Goal: Task Accomplishment & Management: Complete application form

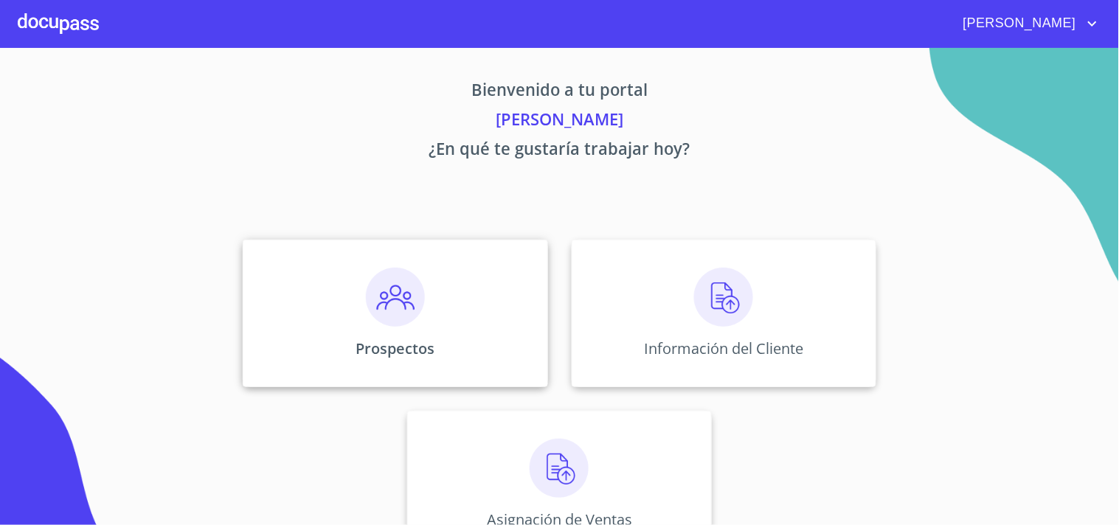
click at [403, 307] on img at bounding box center [395, 297] width 59 height 59
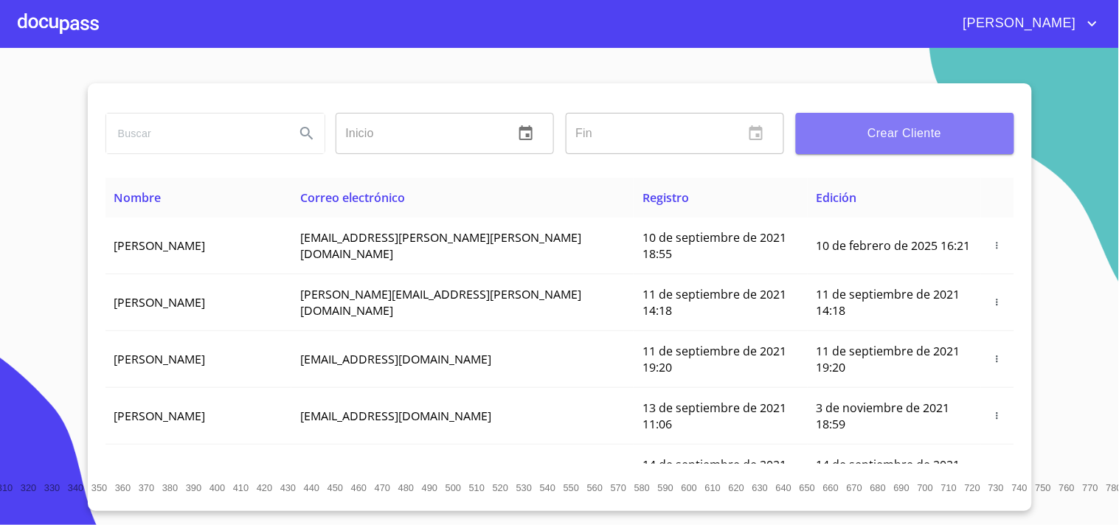
click at [932, 140] on span "Crear Cliente" at bounding box center [905, 133] width 195 height 21
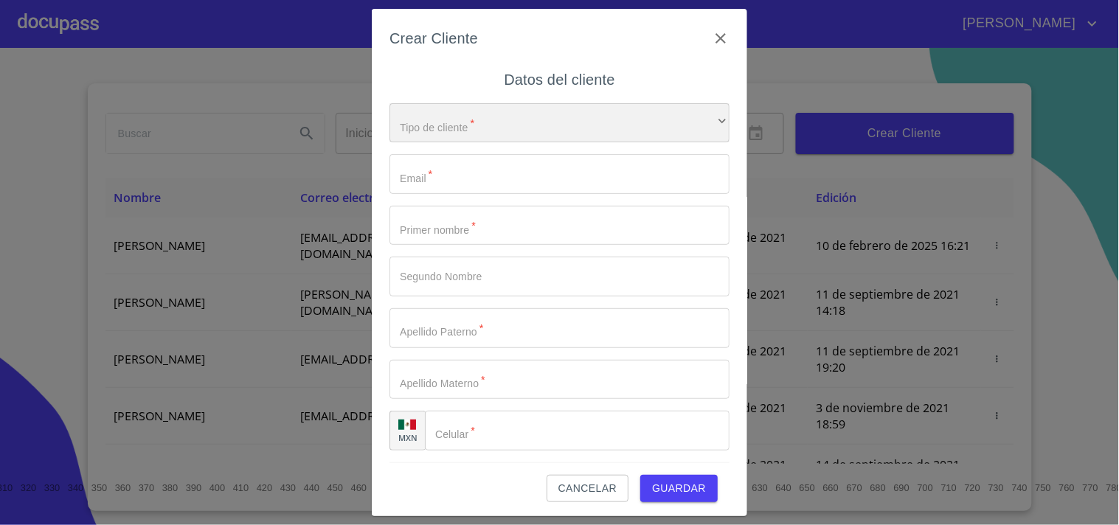
click at [581, 125] on div "​" at bounding box center [559, 123] width 340 height 40
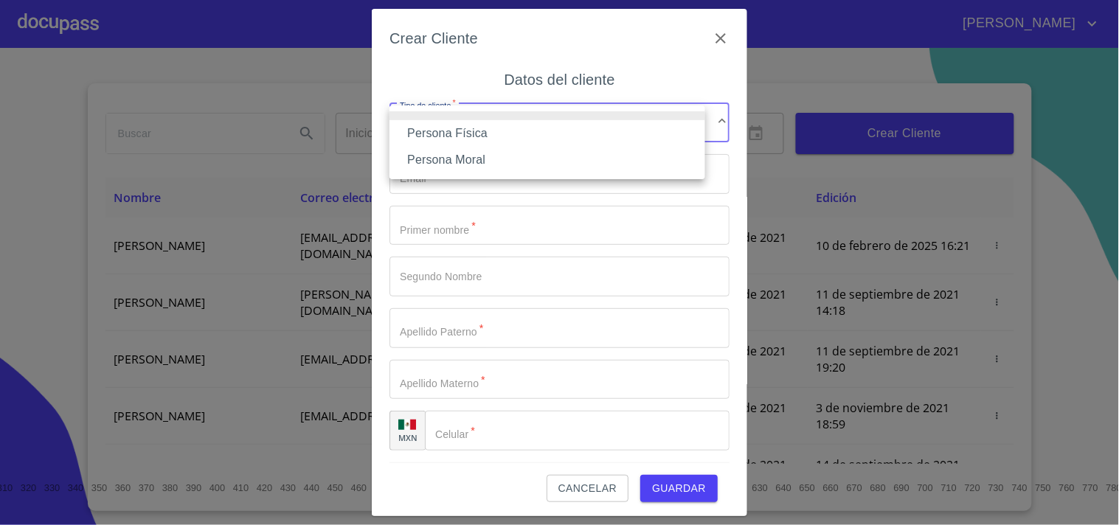
click at [482, 142] on li "Persona Física" at bounding box center [547, 133] width 316 height 27
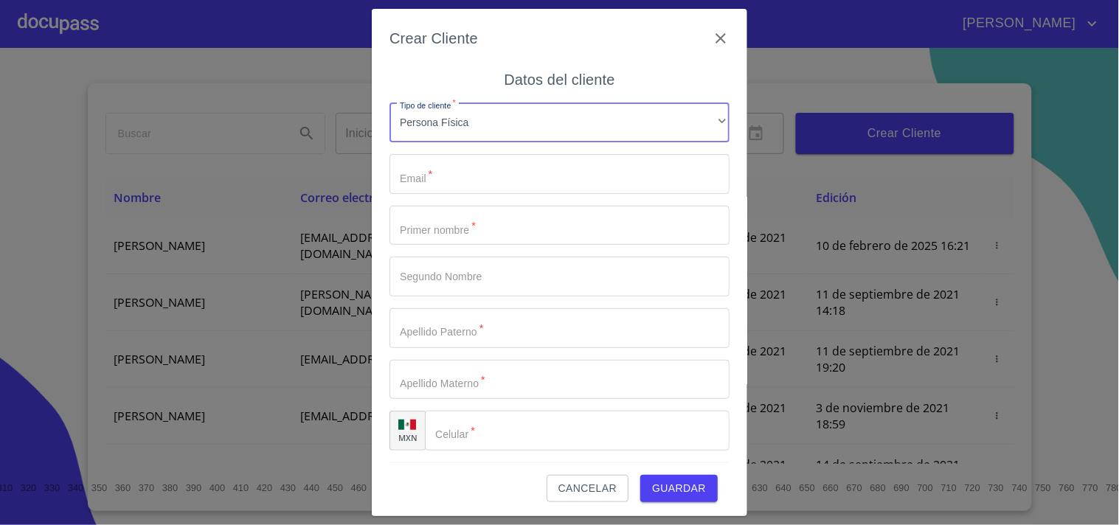
click at [387, 190] on div "Crear Cliente Datos del cliente Tipo de cliente   * Persona Física ​ Email   * …" at bounding box center [559, 263] width 375 height 508
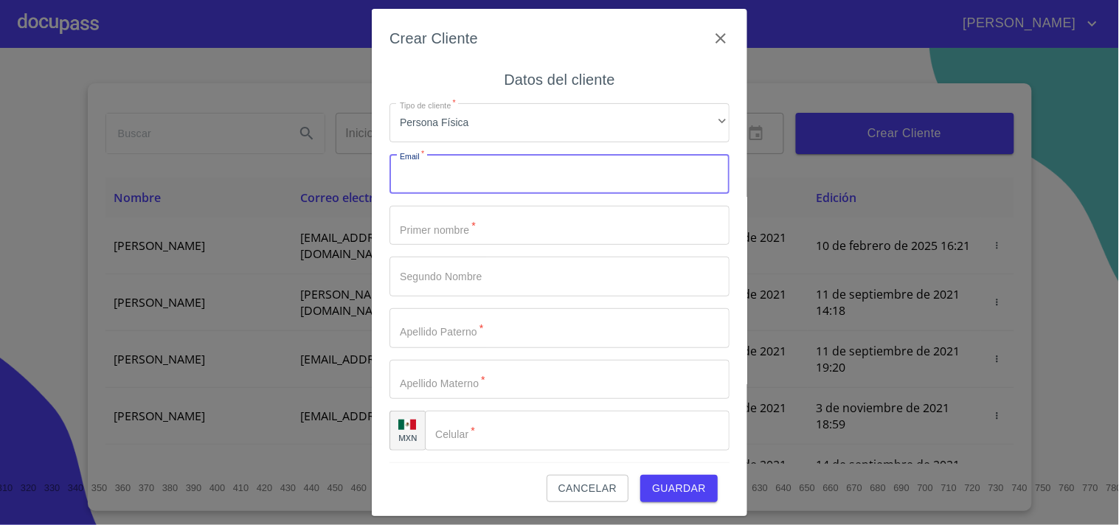
click at [404, 188] on input "Tipo de cliente   *" at bounding box center [559, 174] width 340 height 40
type input "[PERSON_NAME][EMAIL_ADDRESS][DOMAIN_NAME]"
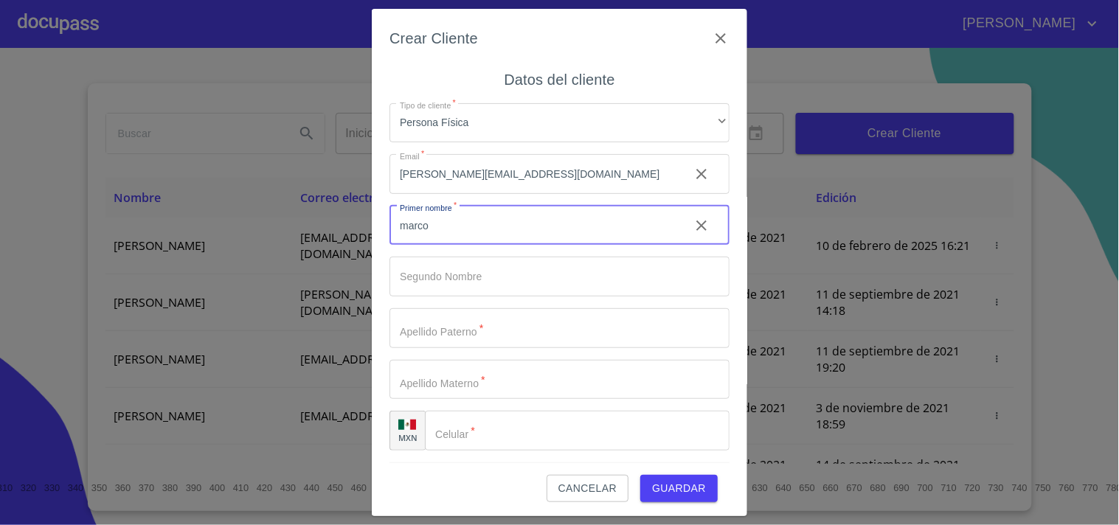
type input "marco"
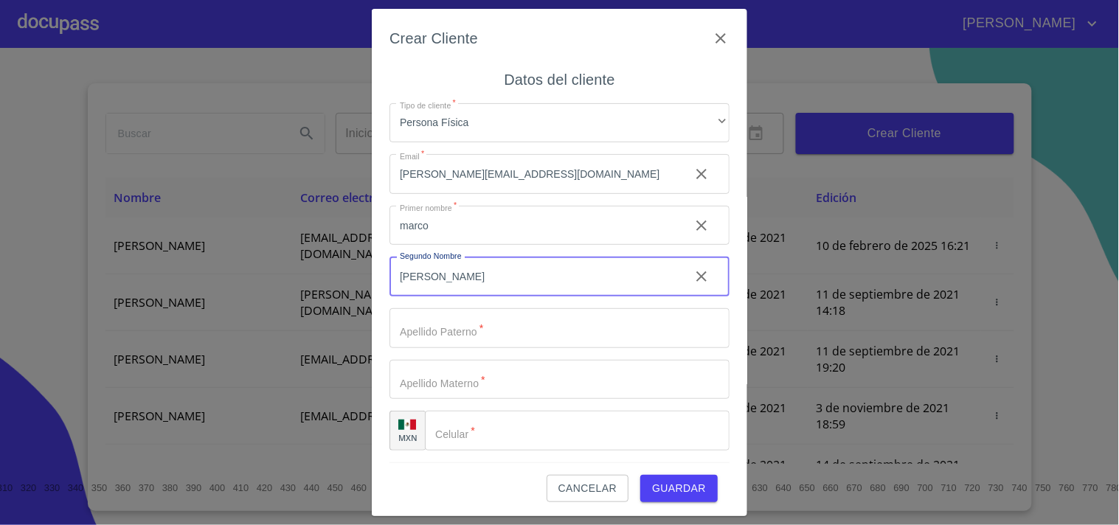
type input "[PERSON_NAME]"
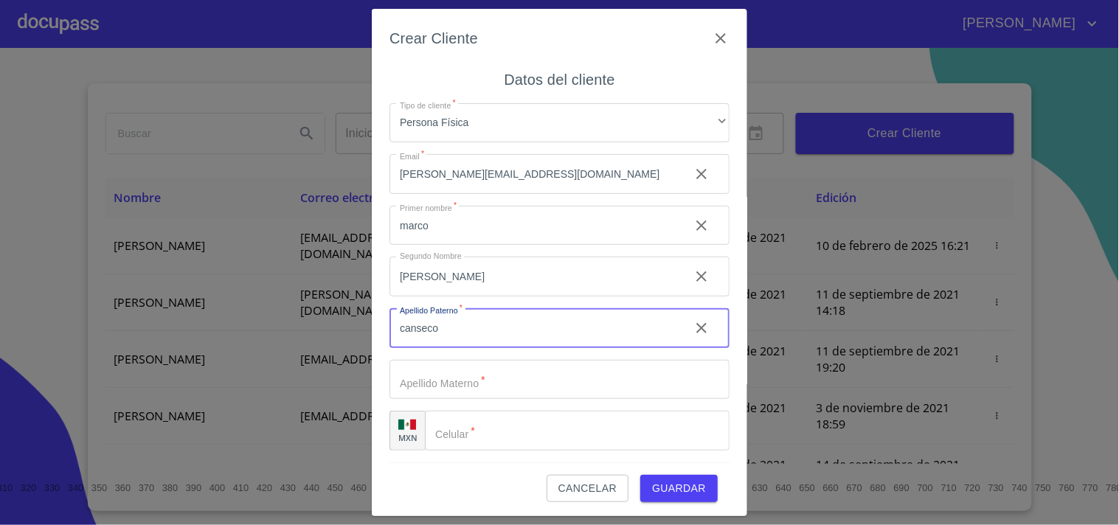
type input "canseco"
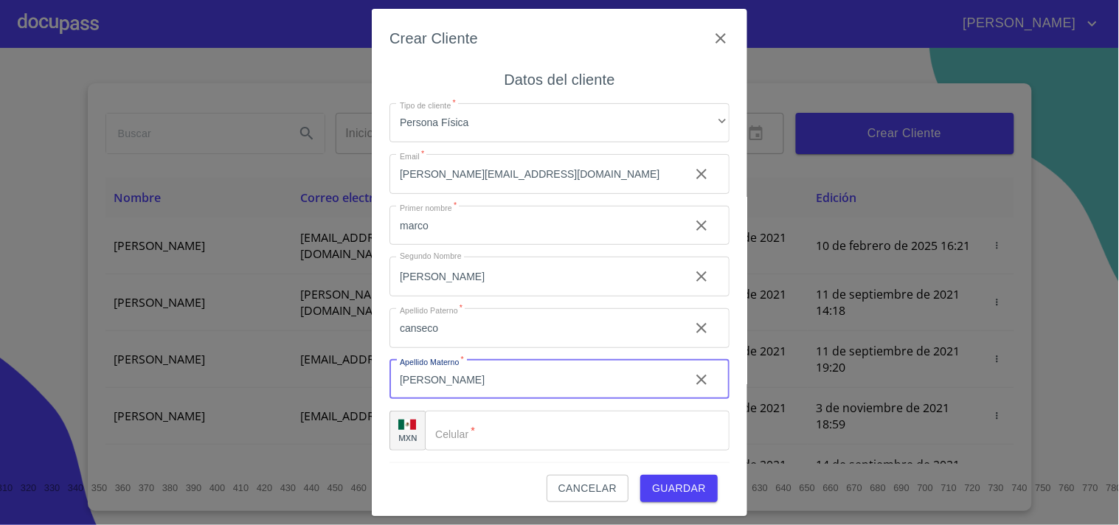
type input "[PERSON_NAME]"
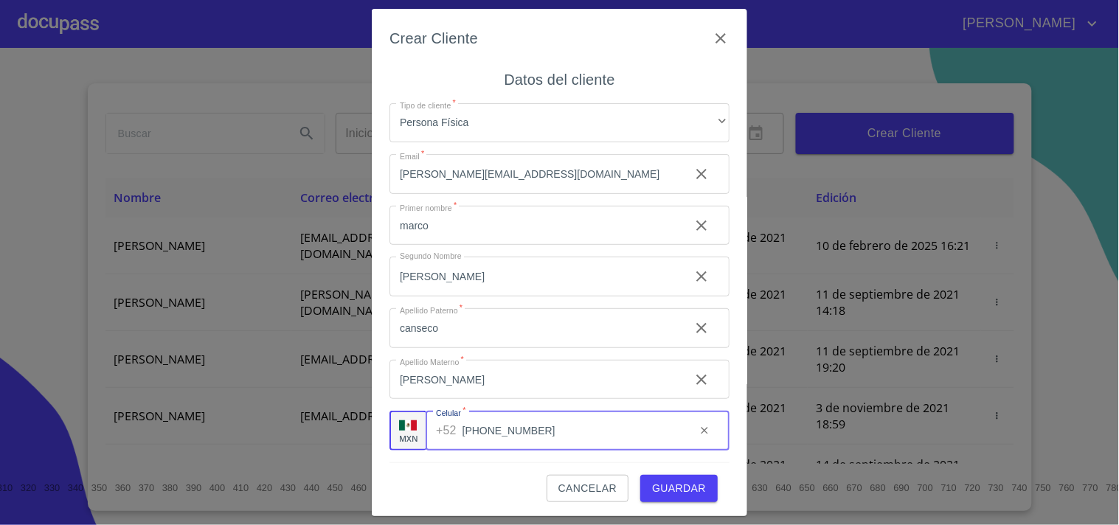
type input "[PHONE_NUMBER]"
click at [662, 487] on span "Guardar" at bounding box center [679, 488] width 54 height 18
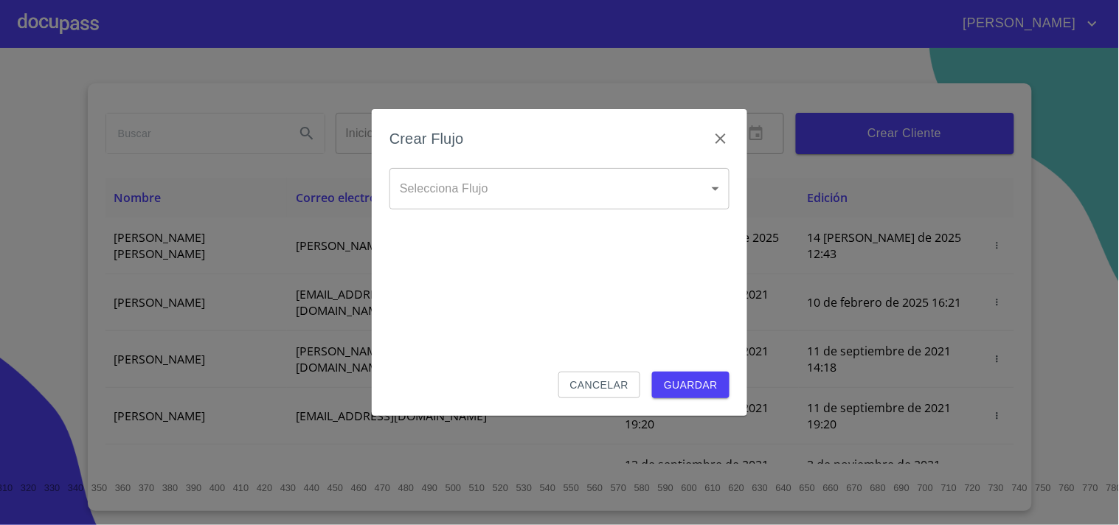
click at [460, 188] on body "[PERSON_NAME] ​ Fin ​ Crear Cliente Nombre Correo electrónico Registro Edición …" at bounding box center [559, 262] width 1119 height 525
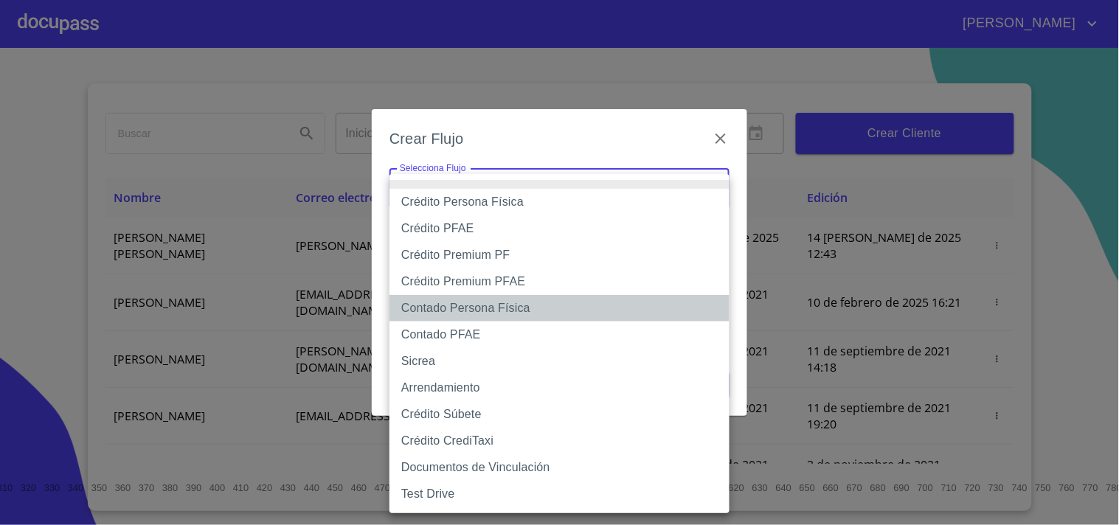
click at [474, 308] on li "Contado Persona Física" at bounding box center [559, 308] width 340 height 27
type input "60bf975b0d9865ccc2471536"
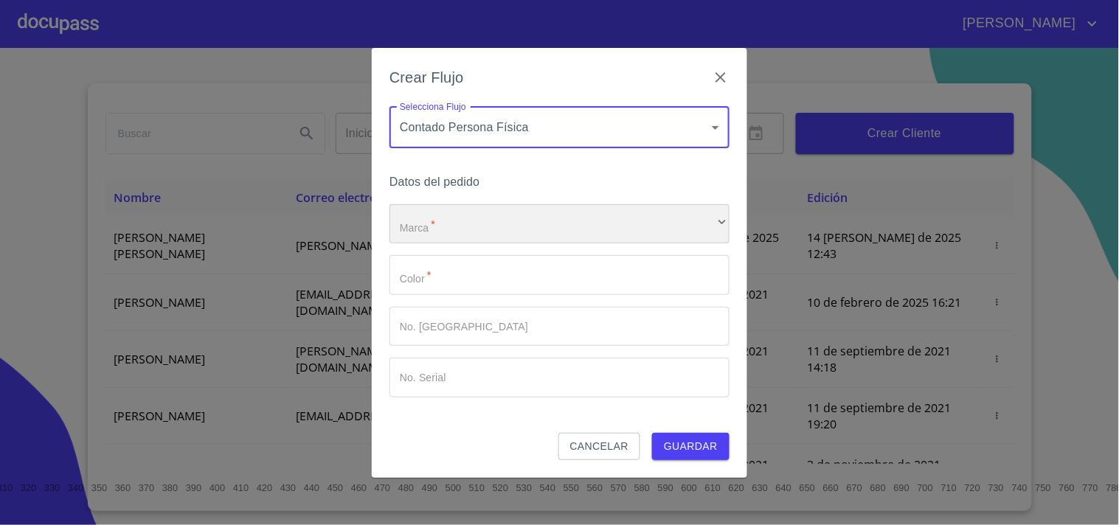
click at [451, 227] on div "​" at bounding box center [559, 224] width 340 height 40
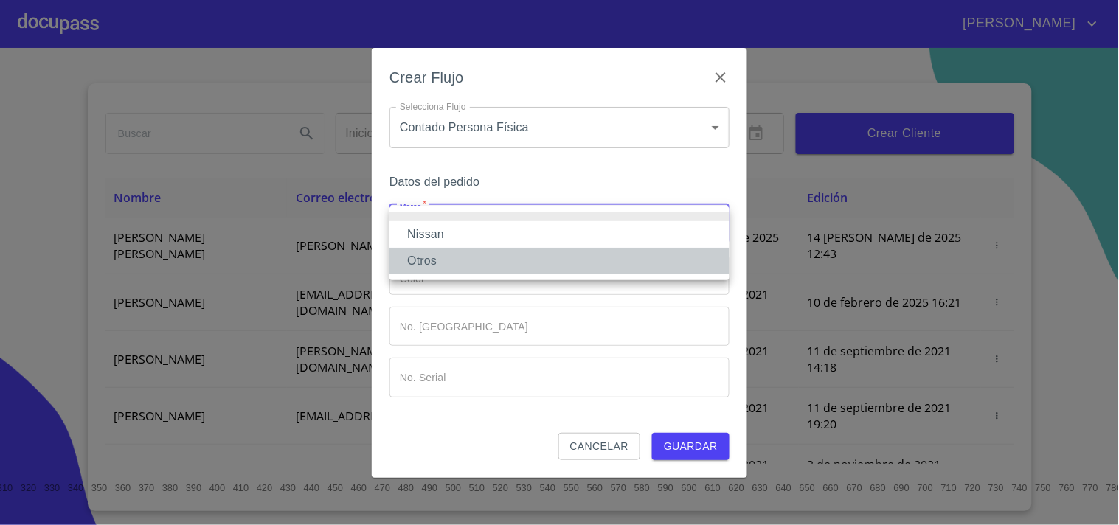
click at [426, 261] on li "Otros" at bounding box center [559, 261] width 340 height 27
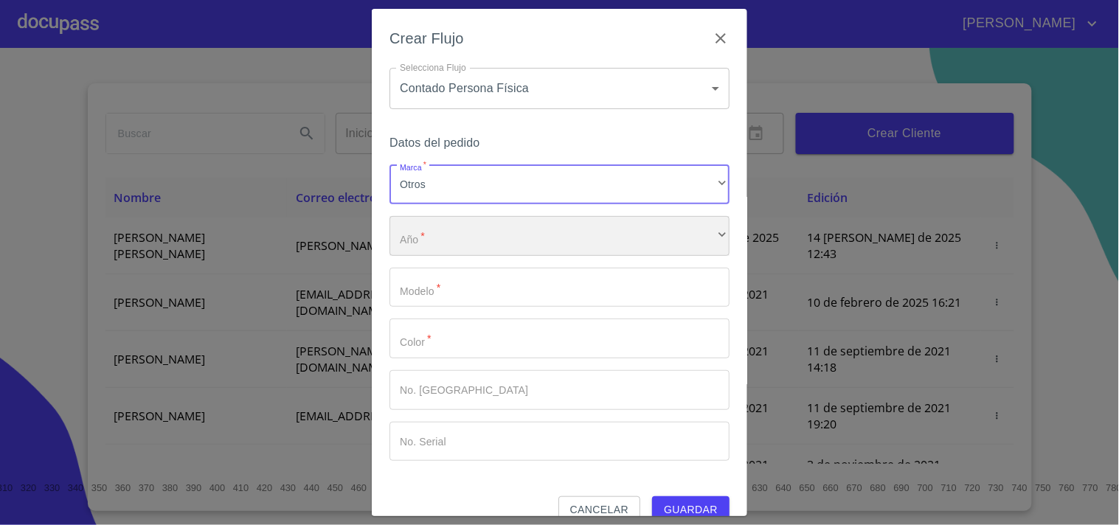
click at [462, 245] on div "​" at bounding box center [559, 236] width 340 height 40
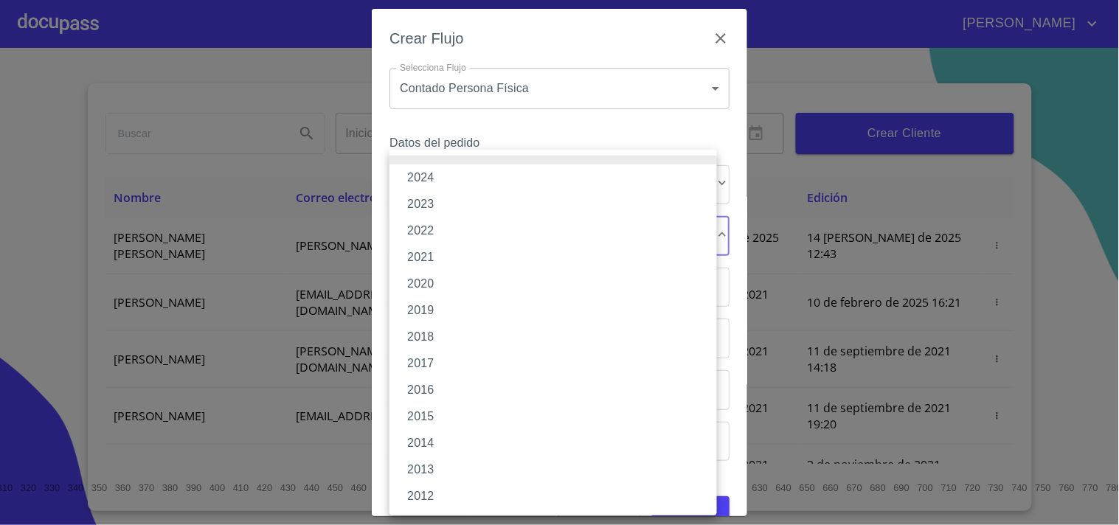
click at [426, 209] on li "2023" at bounding box center [552, 204] width 327 height 27
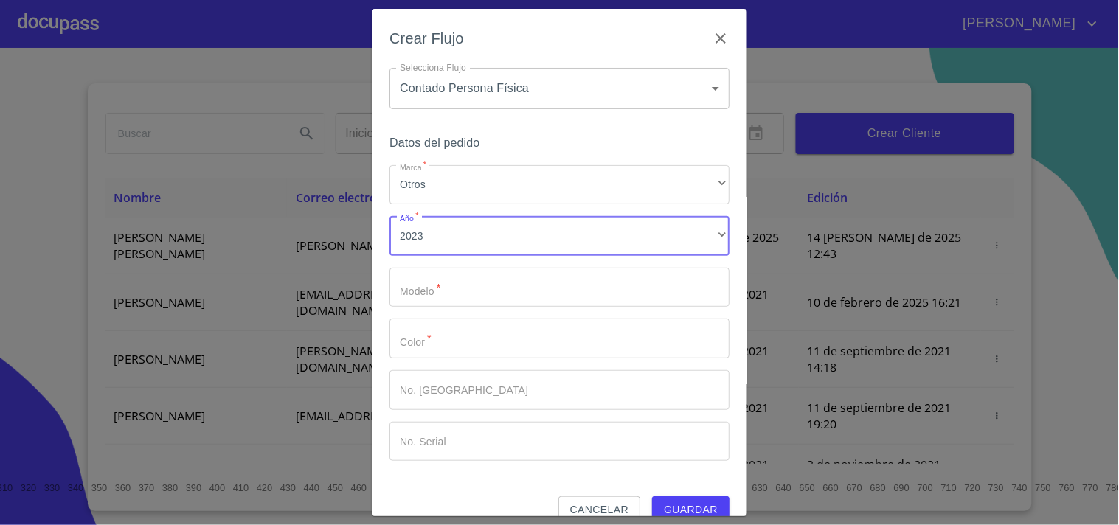
click at [428, 283] on input "Marca   *" at bounding box center [559, 288] width 340 height 40
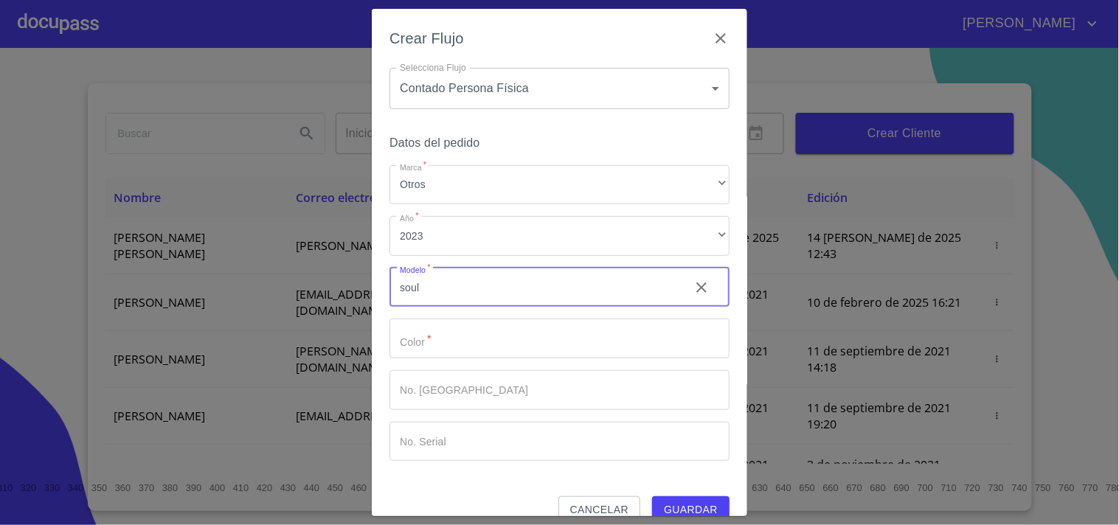
type input "soul"
click at [456, 308] on input "Marca   *" at bounding box center [533, 288] width 288 height 40
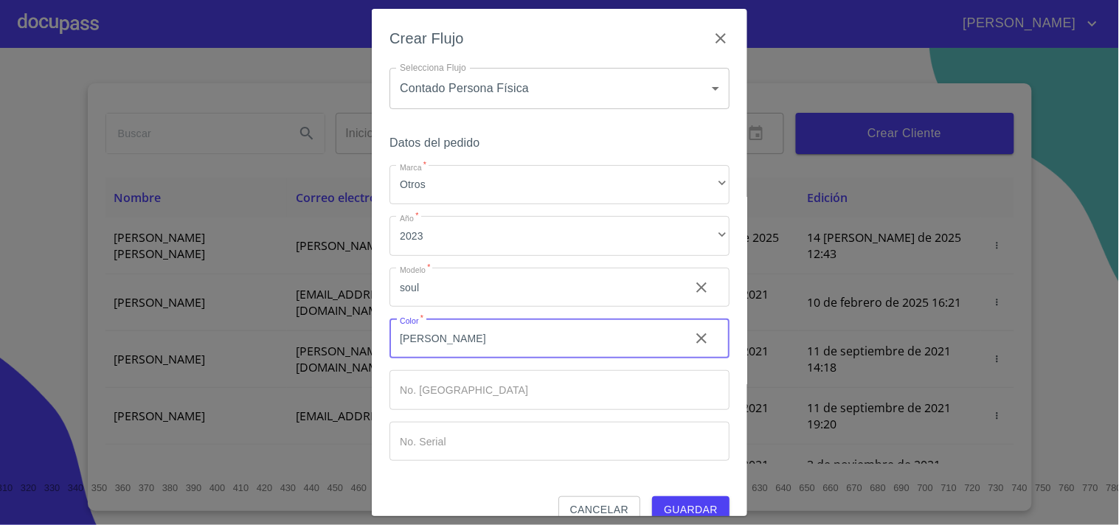
type input "[PERSON_NAME]"
click at [430, 308] on input "Marca   *" at bounding box center [533, 288] width 288 height 40
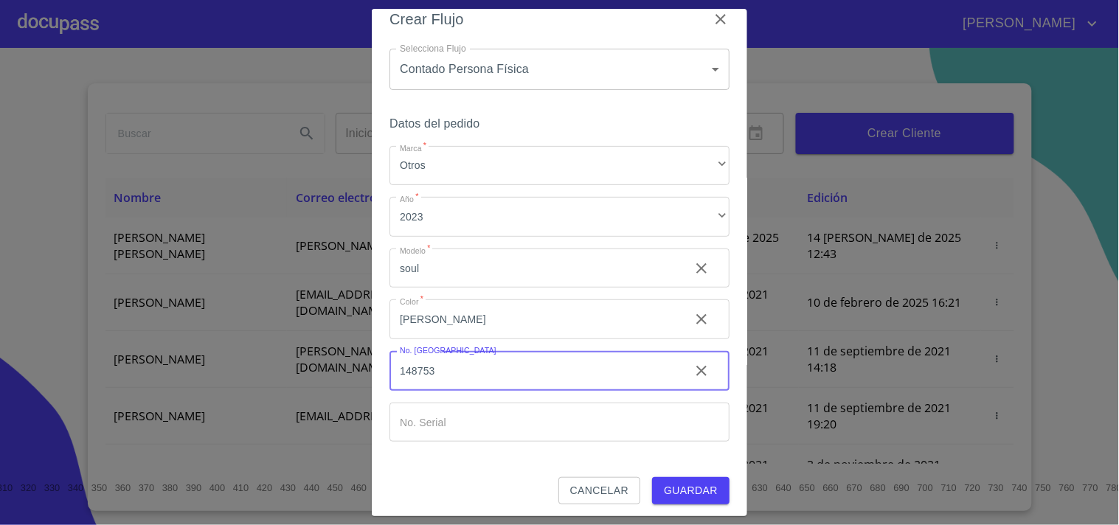
scroll to position [24, 0]
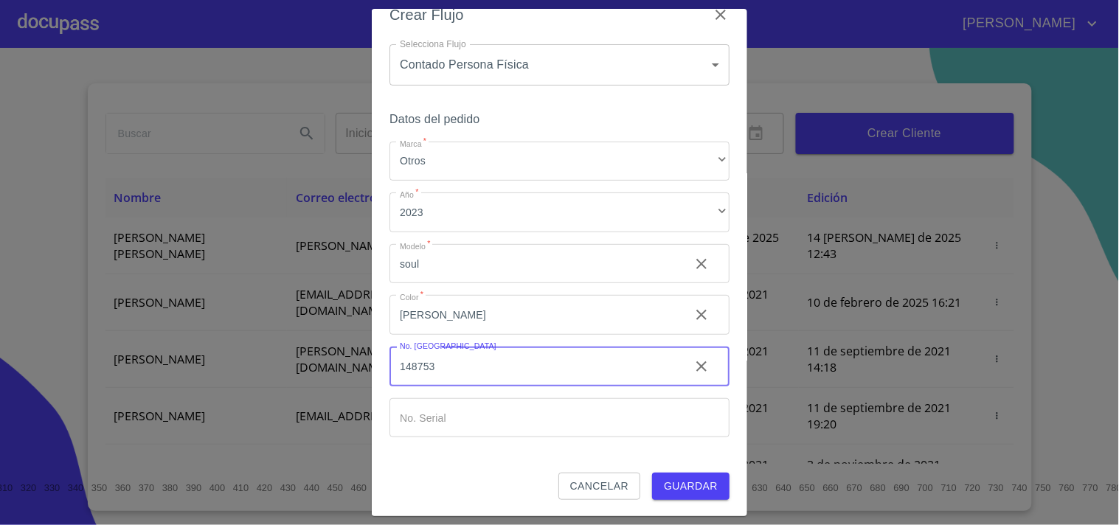
type input "148753"
click at [676, 478] on span "Guardar" at bounding box center [691, 486] width 54 height 18
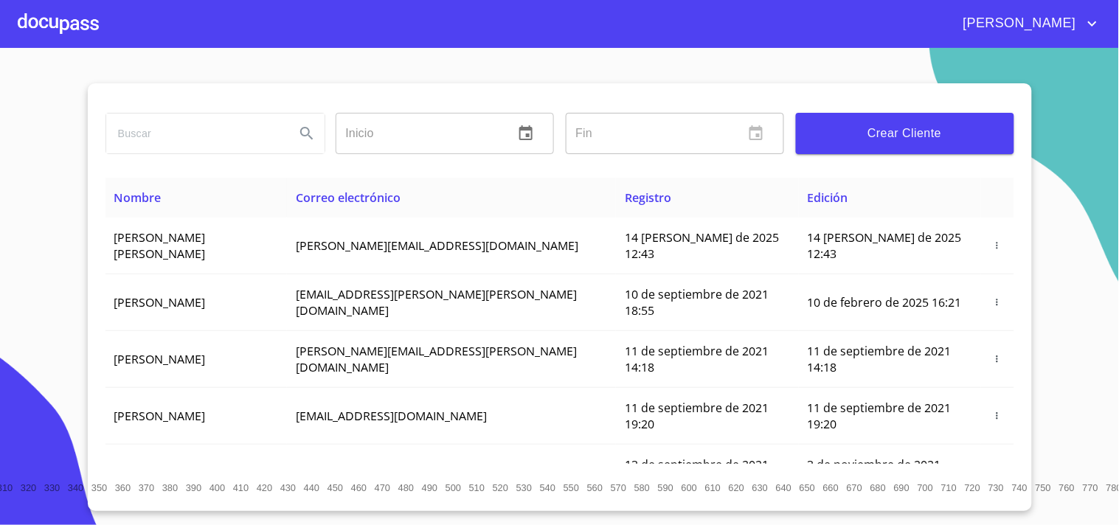
click at [49, 16] on div at bounding box center [58, 23] width 81 height 47
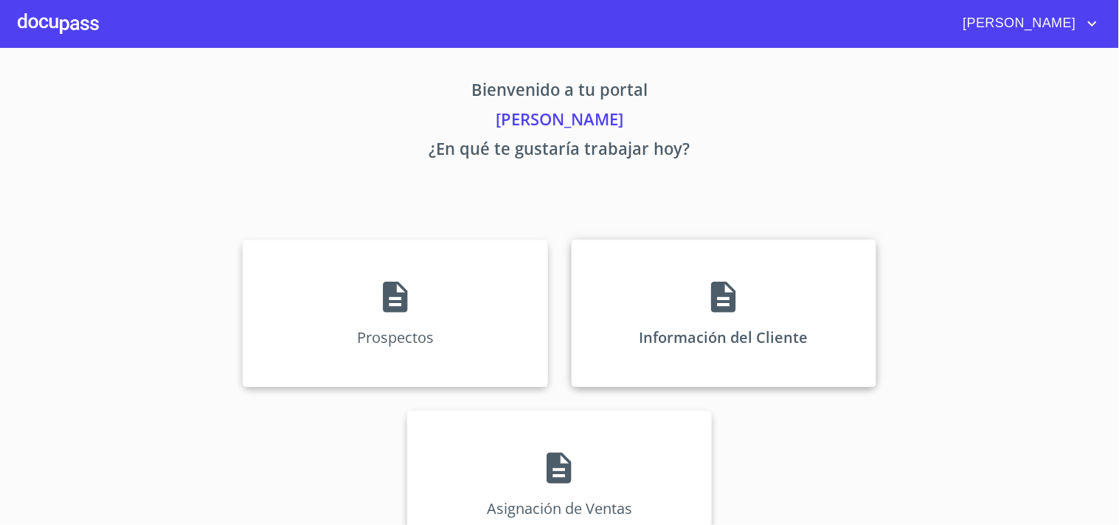
click at [730, 348] on div "Información del Cliente" at bounding box center [724, 314] width 305 height 148
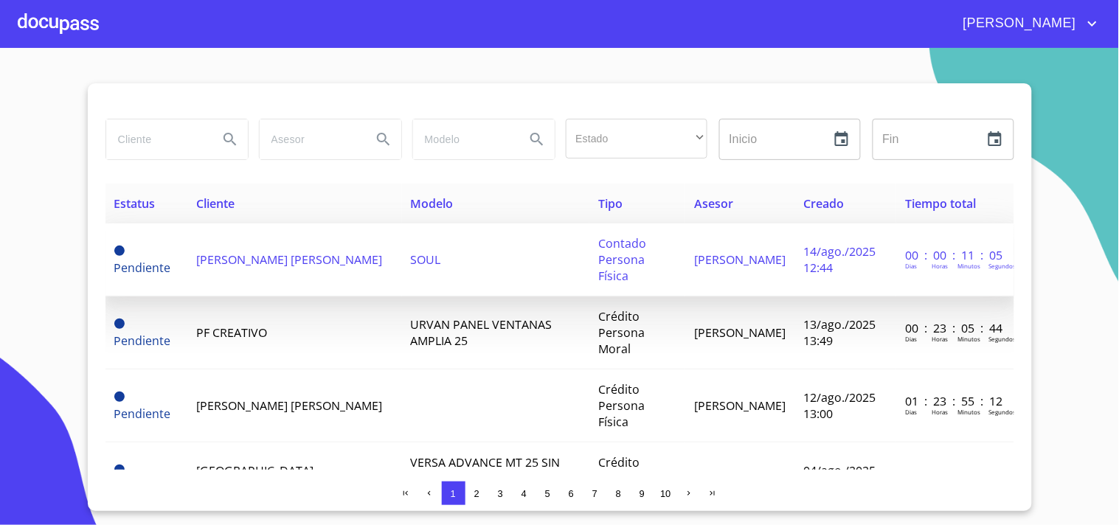
click at [297, 246] on td "[PERSON_NAME] [PERSON_NAME]" at bounding box center [294, 259] width 214 height 73
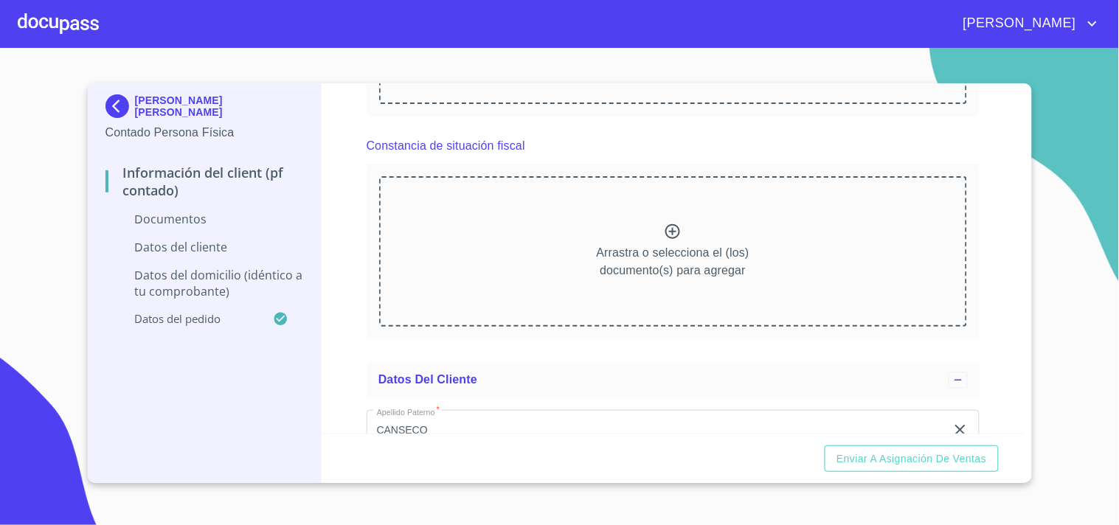
scroll to position [1147, 0]
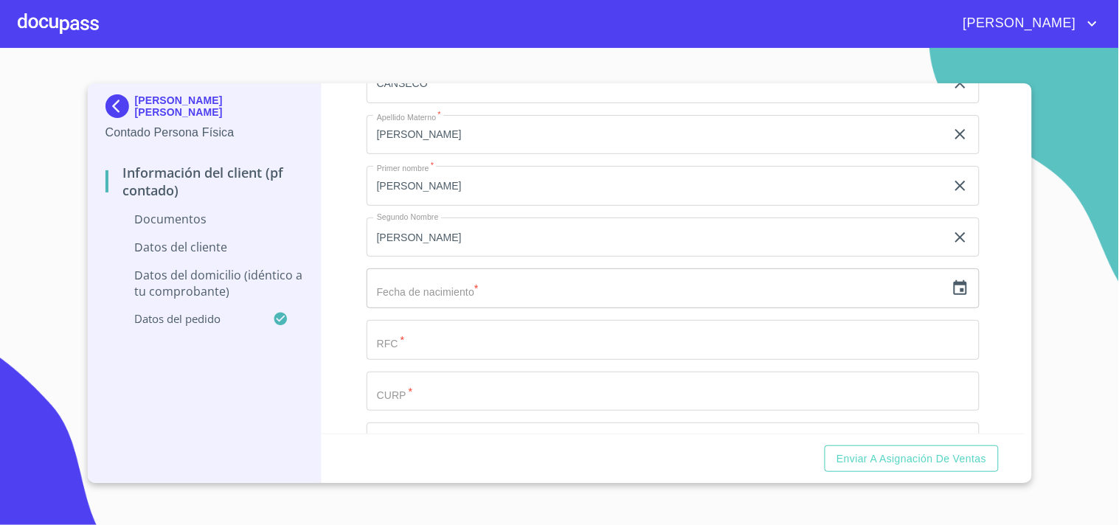
click at [537, 299] on input "text" at bounding box center [656, 288] width 579 height 40
click at [951, 288] on icon "button" at bounding box center [960, 289] width 18 height 18
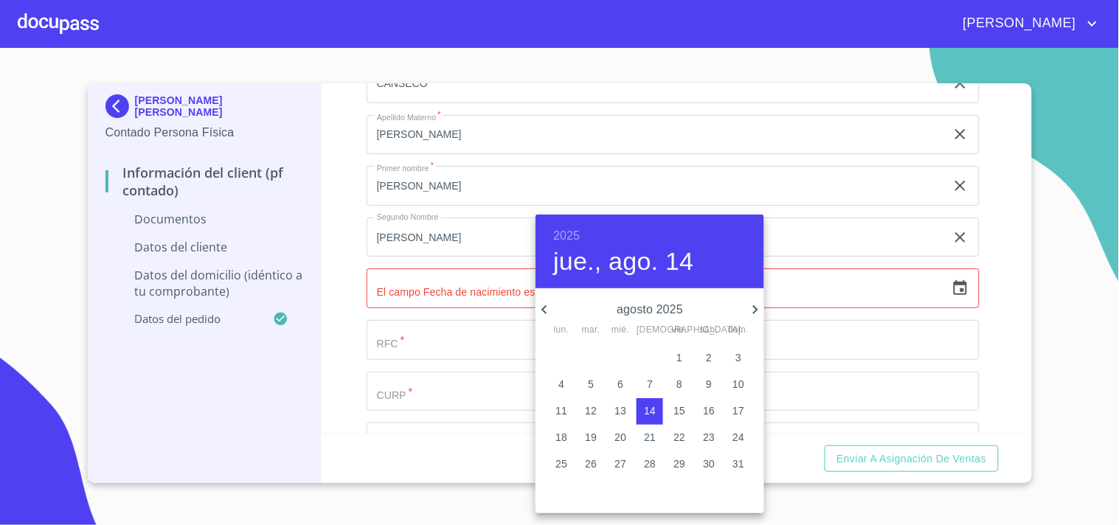
click at [569, 238] on h6 "2025" at bounding box center [566, 236] width 27 height 21
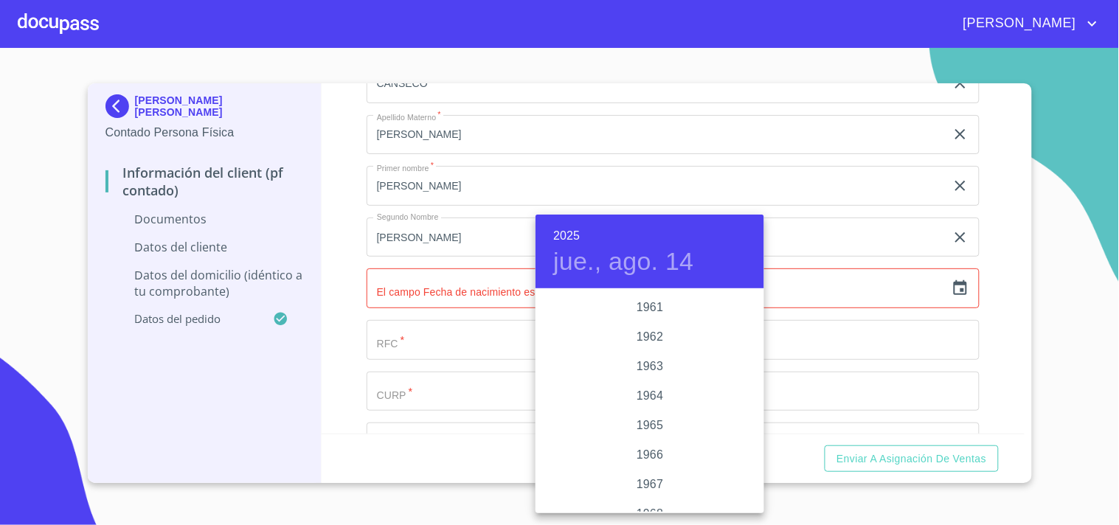
scroll to position [1058, 0]
click at [653, 393] on div "1964" at bounding box center [649, 398] width 229 height 30
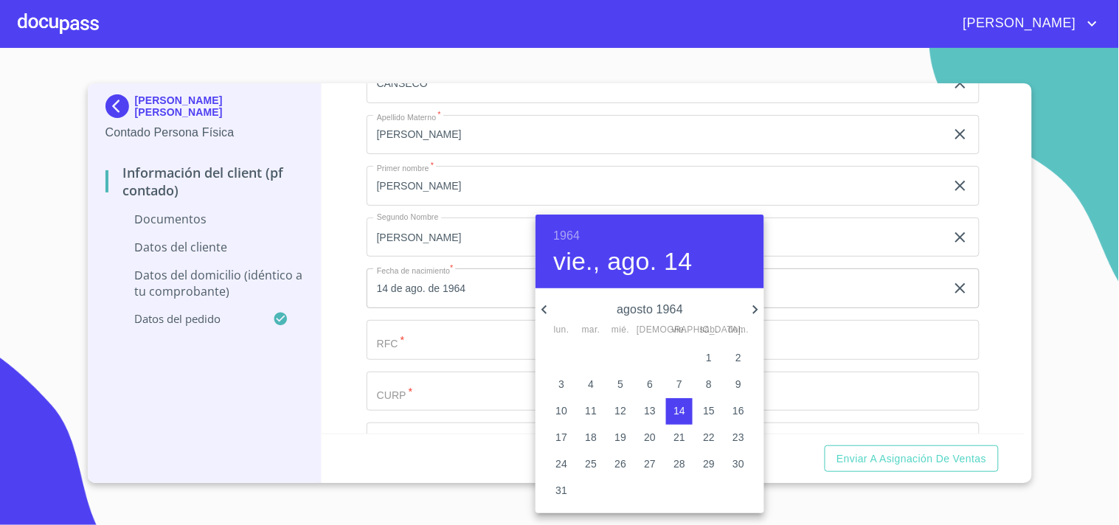
click at [757, 298] on div "agosto 1964 lun. mar. mié. jue. vie. sáb. dom." at bounding box center [649, 317] width 229 height 38
click at [751, 305] on icon "button" at bounding box center [755, 310] width 18 height 18
click at [645, 357] on span "1" at bounding box center [650, 357] width 27 height 15
type input "1 de oct. de 1964"
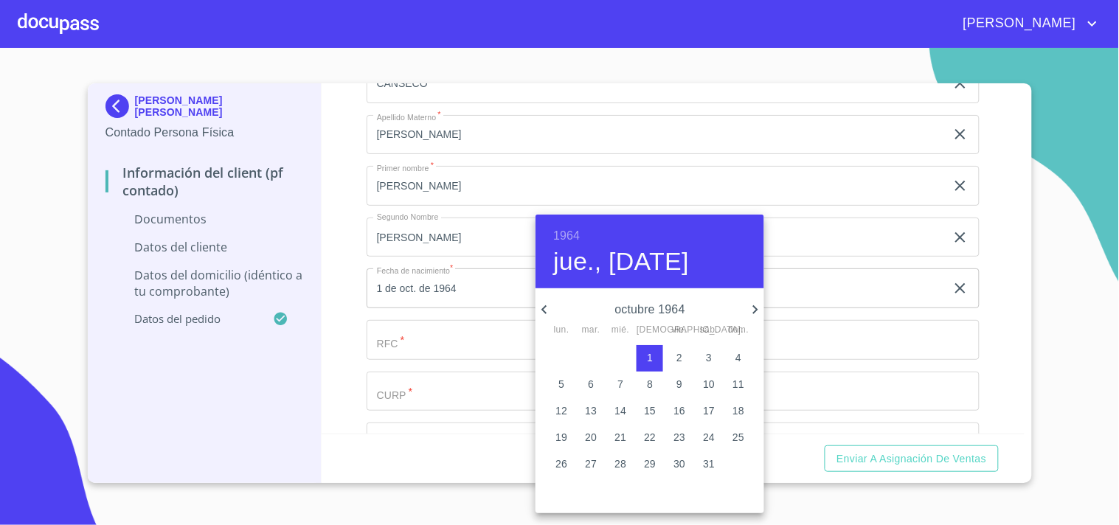
click at [433, 344] on div at bounding box center [559, 262] width 1119 height 525
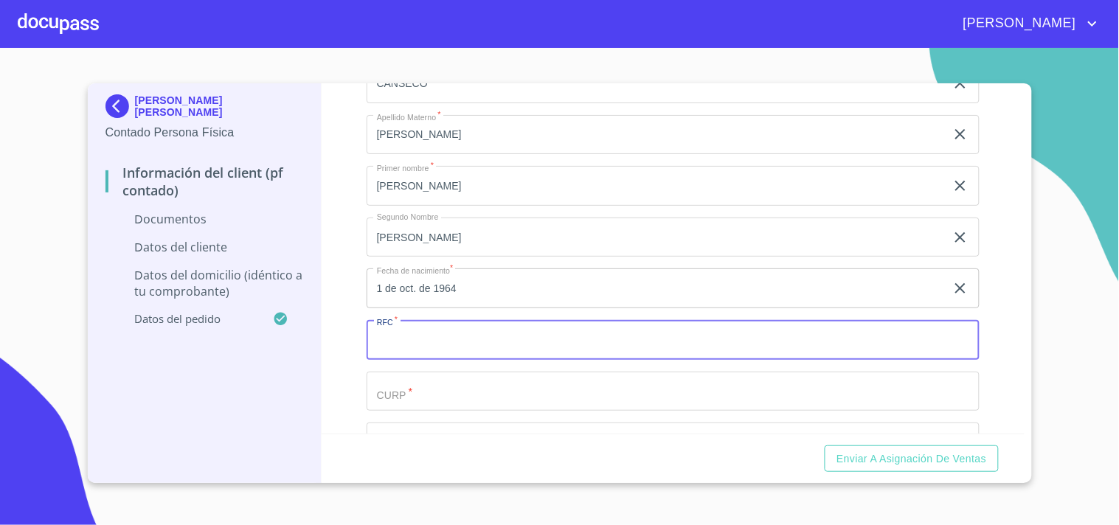
click at [433, 344] on input "Documento de identificación.   *" at bounding box center [673, 340] width 613 height 40
type input "CARM641001J69"
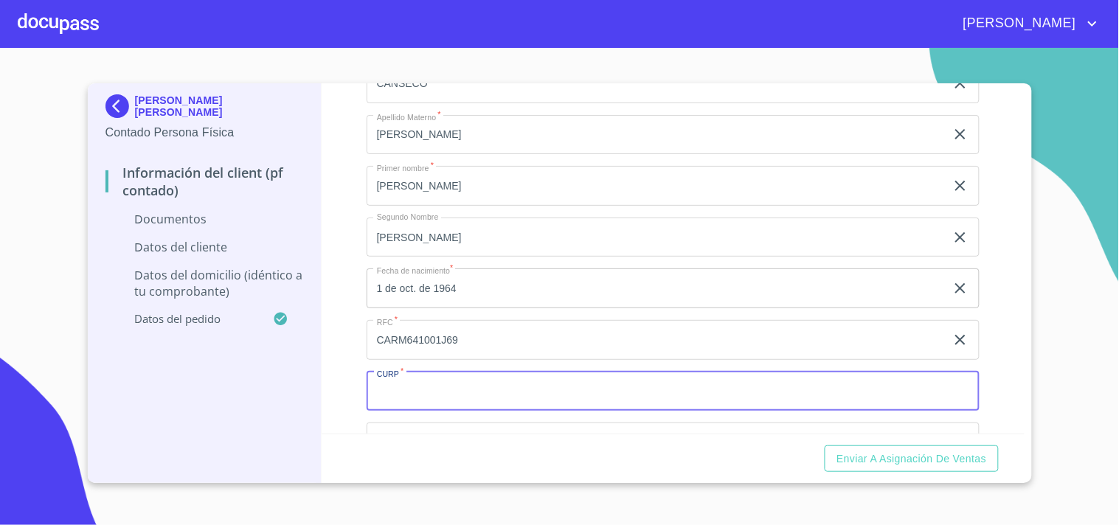
click at [411, 386] on input "Documento de identificación.   *" at bounding box center [673, 392] width 613 height 40
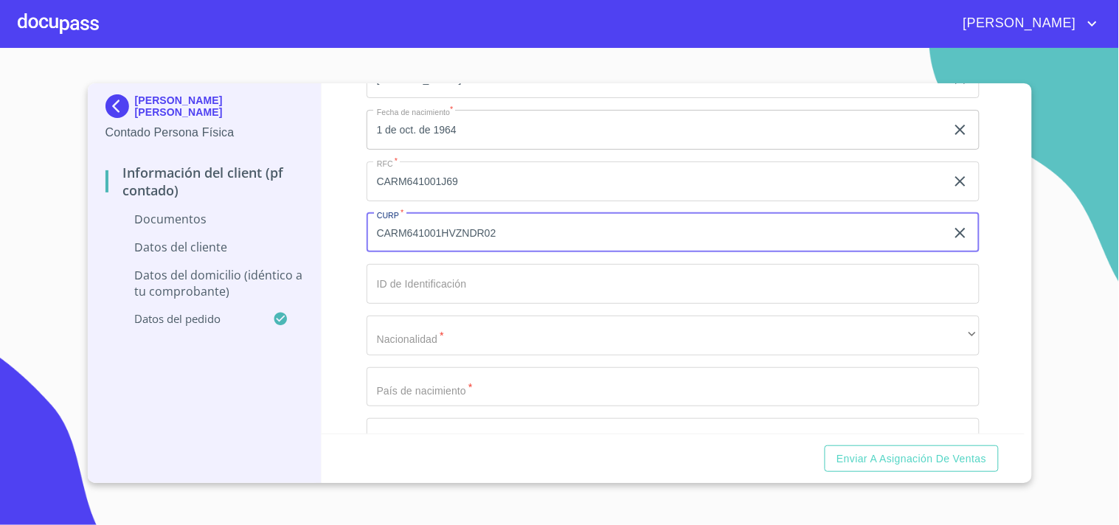
scroll to position [1311, 0]
type input "CARM641001HVZNDR02"
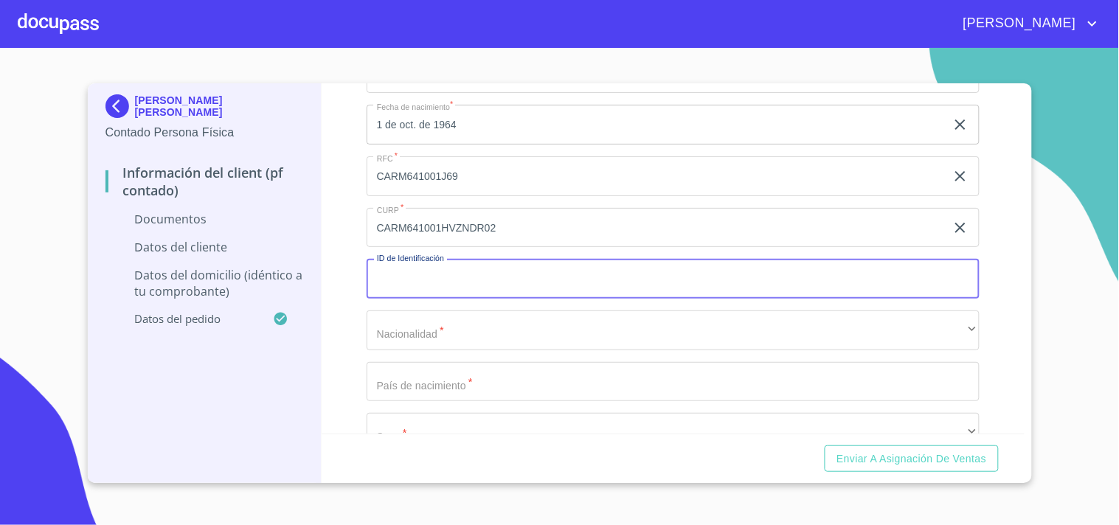
click at [423, 270] on input "Documento de identificación.   *" at bounding box center [673, 279] width 613 height 40
click at [451, 278] on input "Documento de identificación.   *" at bounding box center [673, 279] width 613 height 40
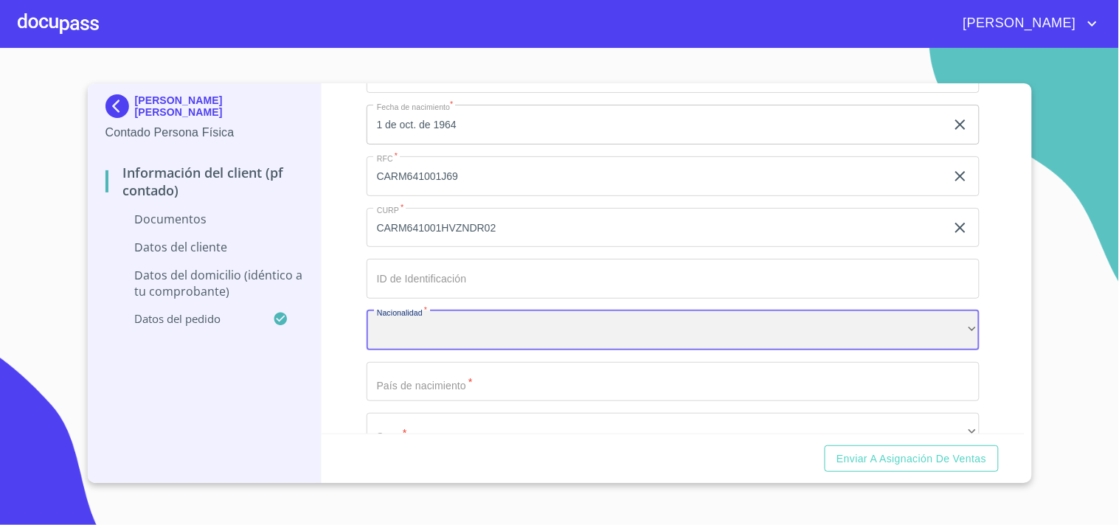
click at [417, 321] on div "​" at bounding box center [673, 331] width 613 height 40
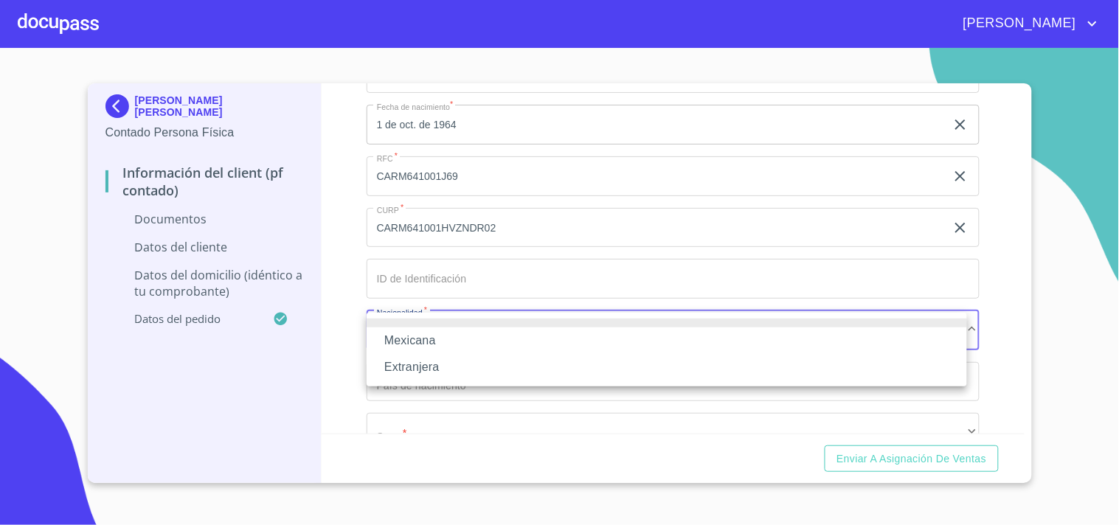
click at [431, 271] on div at bounding box center [559, 262] width 1119 height 525
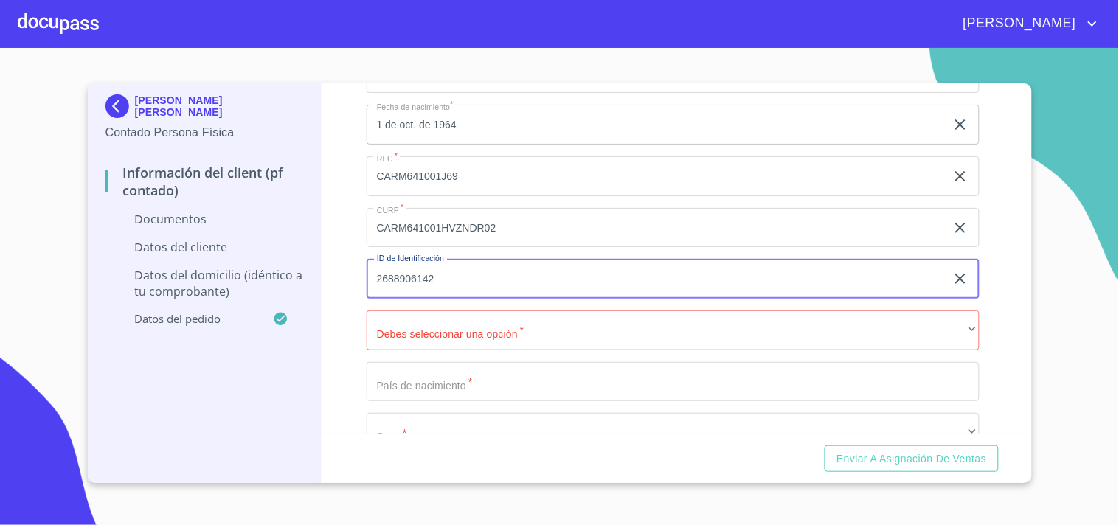
type input "2688906142"
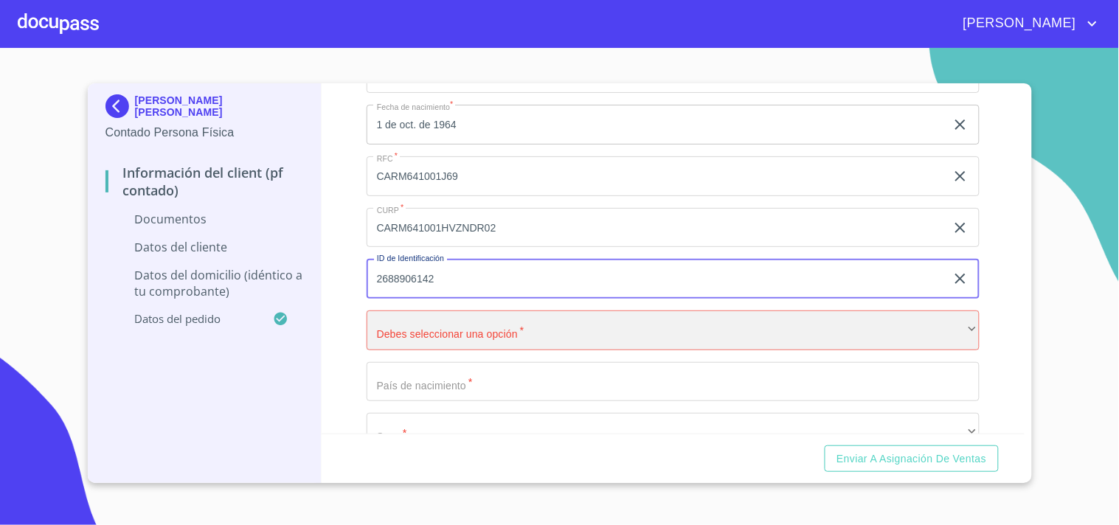
click at [437, 334] on div "​" at bounding box center [673, 331] width 613 height 40
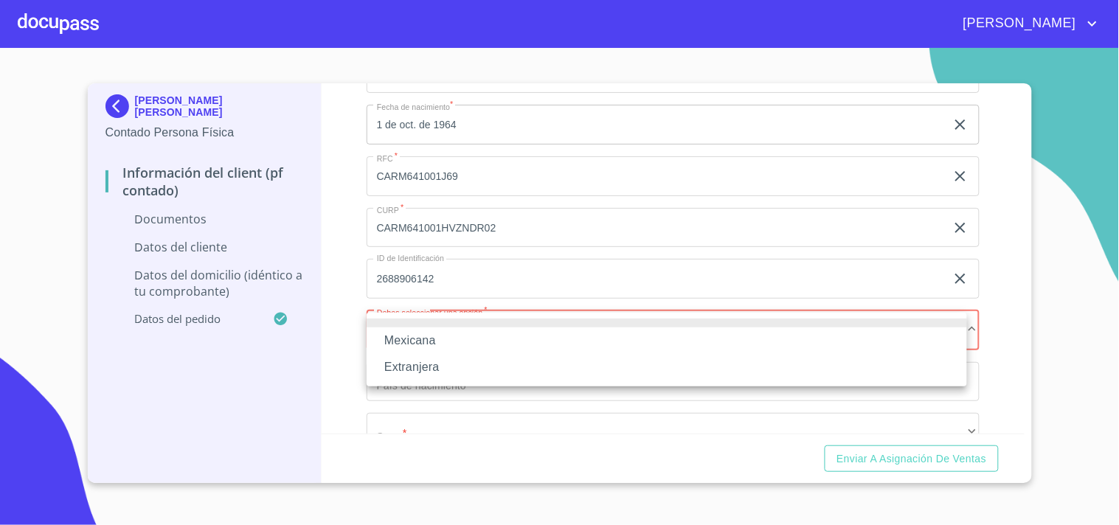
click at [421, 342] on li "Mexicana" at bounding box center [667, 340] width 600 height 27
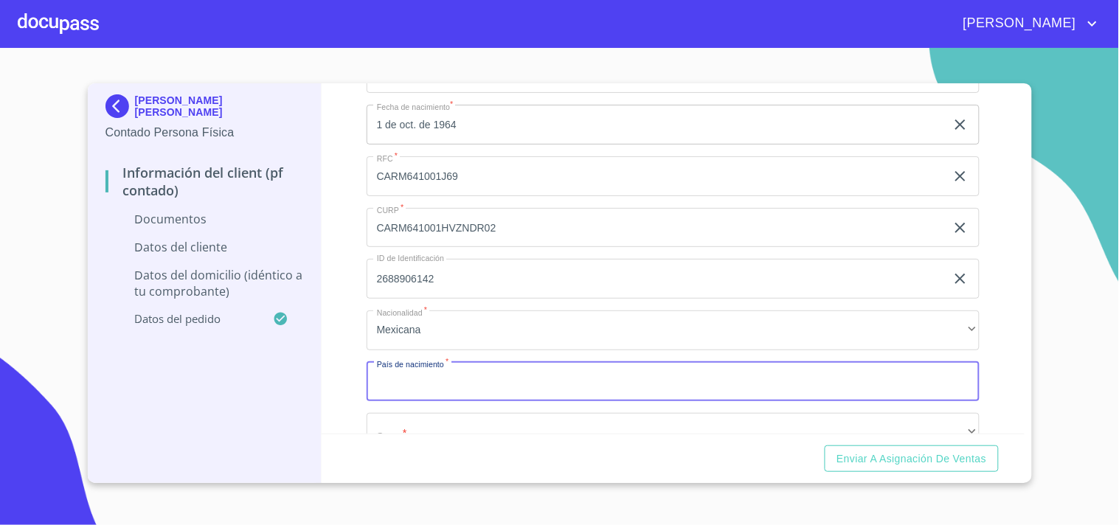
click at [434, 381] on input "Documento de identificación.   *" at bounding box center [673, 382] width 613 height 40
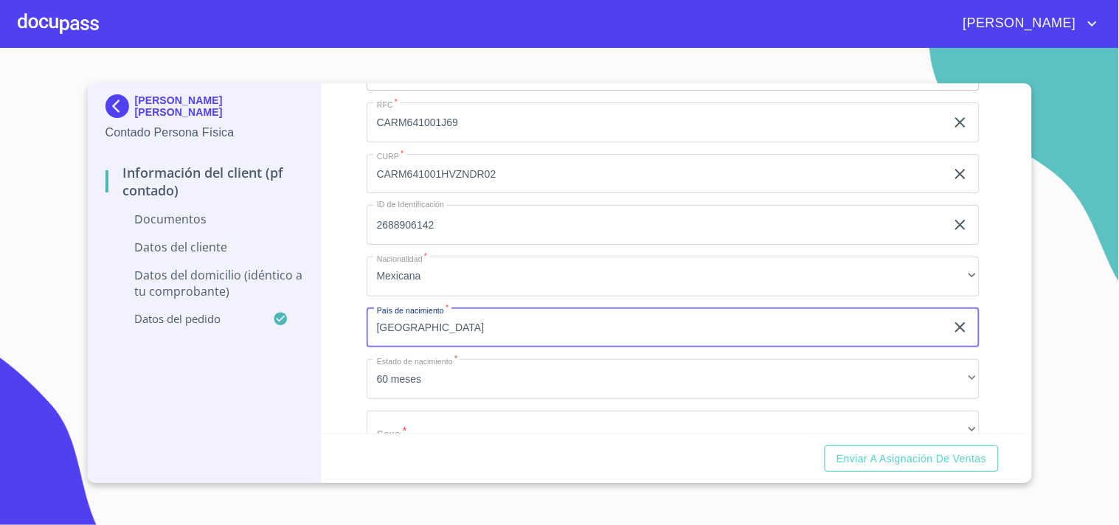
scroll to position [1393, 0]
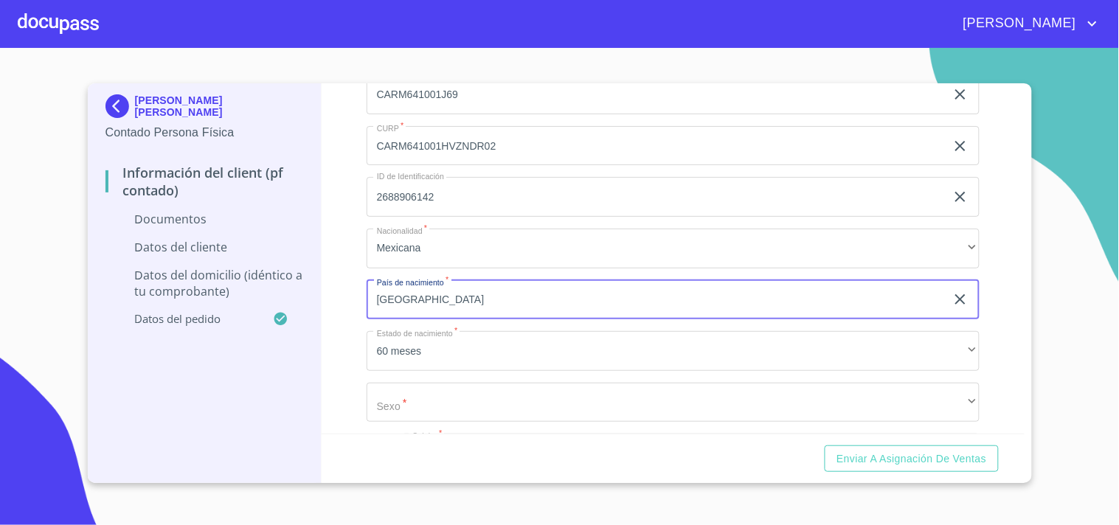
type input "[GEOGRAPHIC_DATA]"
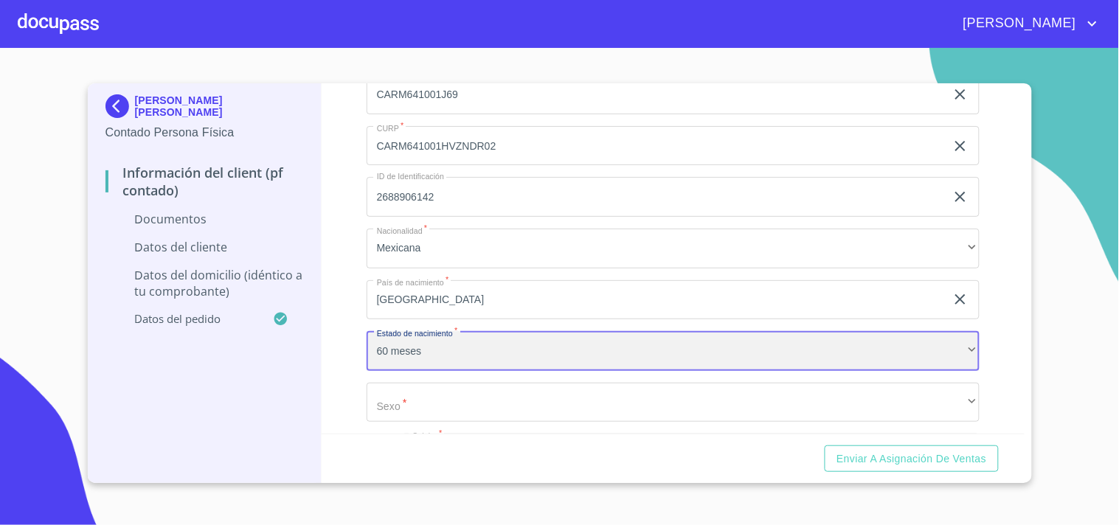
click at [410, 345] on div "60 meses" at bounding box center [673, 351] width 613 height 40
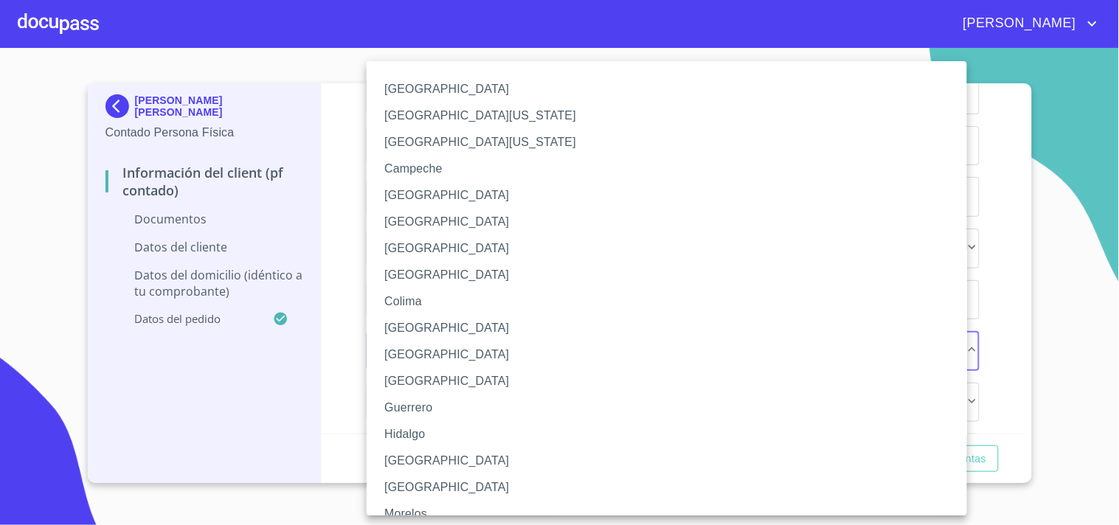
click at [396, 466] on li "[GEOGRAPHIC_DATA]" at bounding box center [673, 461] width 613 height 27
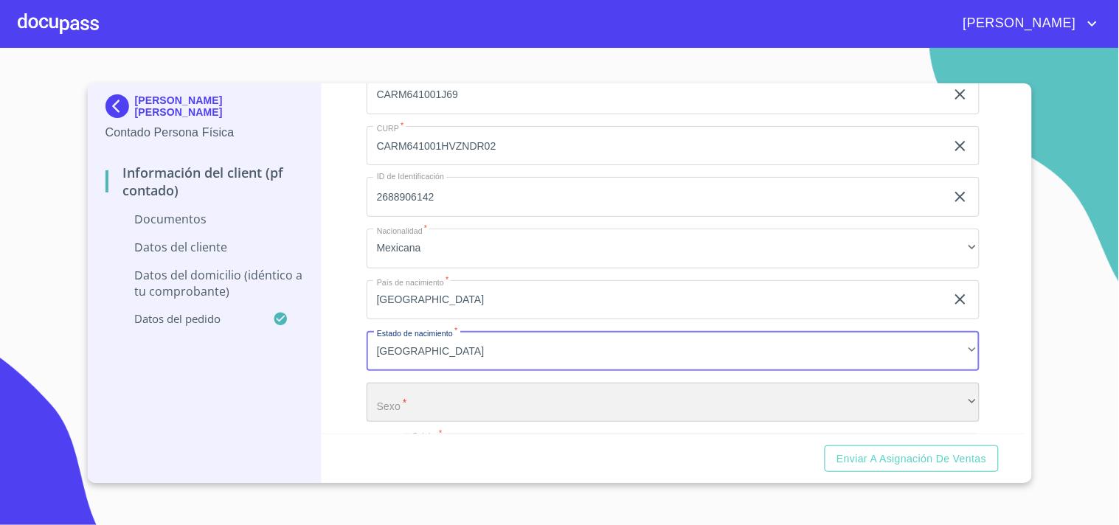
click at [395, 414] on div "​" at bounding box center [673, 403] width 613 height 40
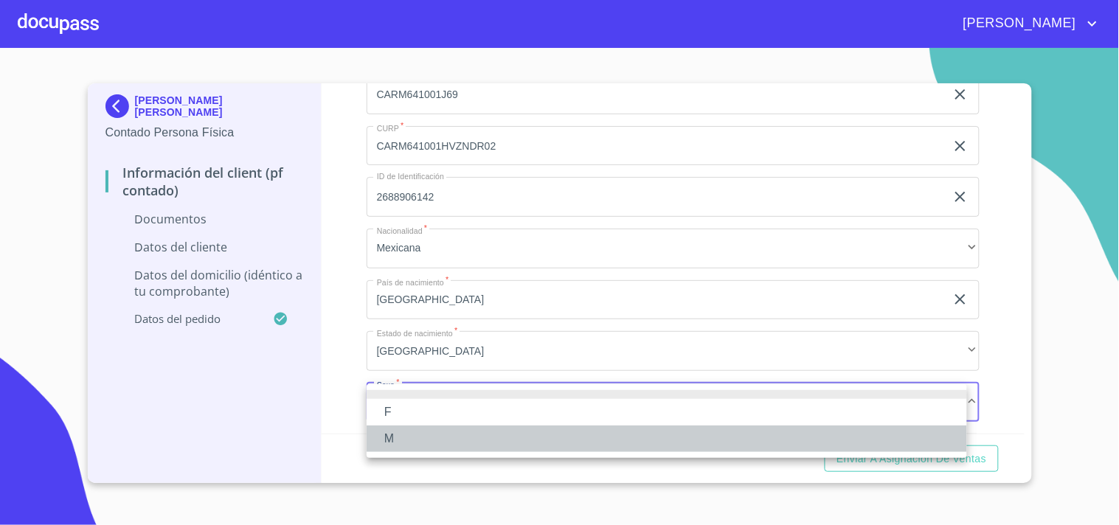
click at [381, 440] on li "M" at bounding box center [667, 439] width 600 height 27
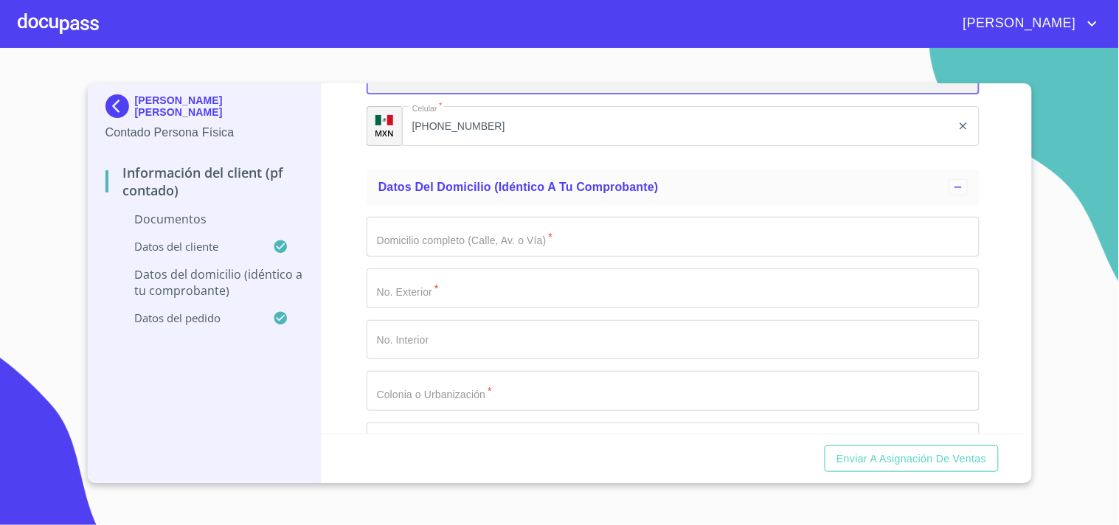
scroll to position [1721, 0]
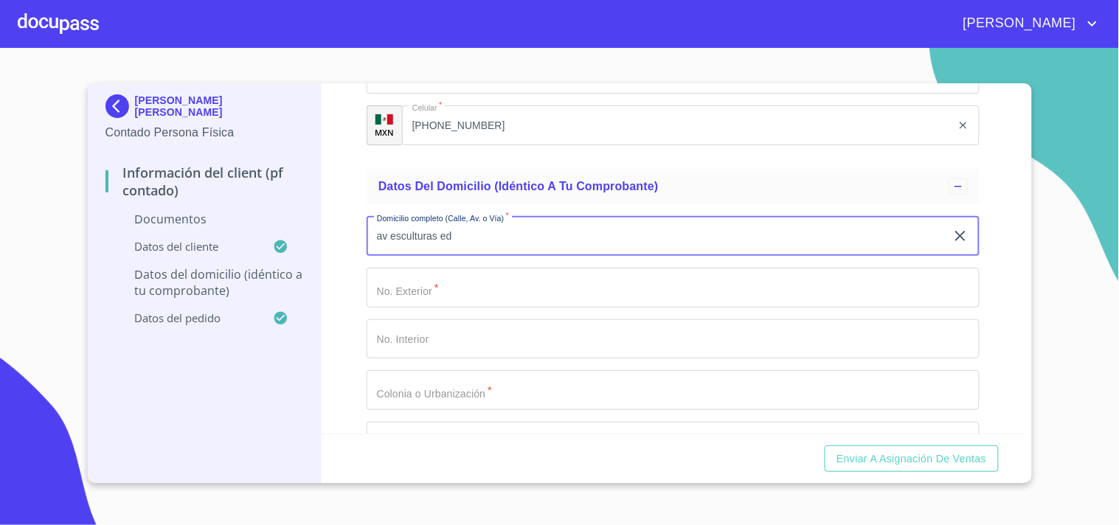
type input "av esculturas ed"
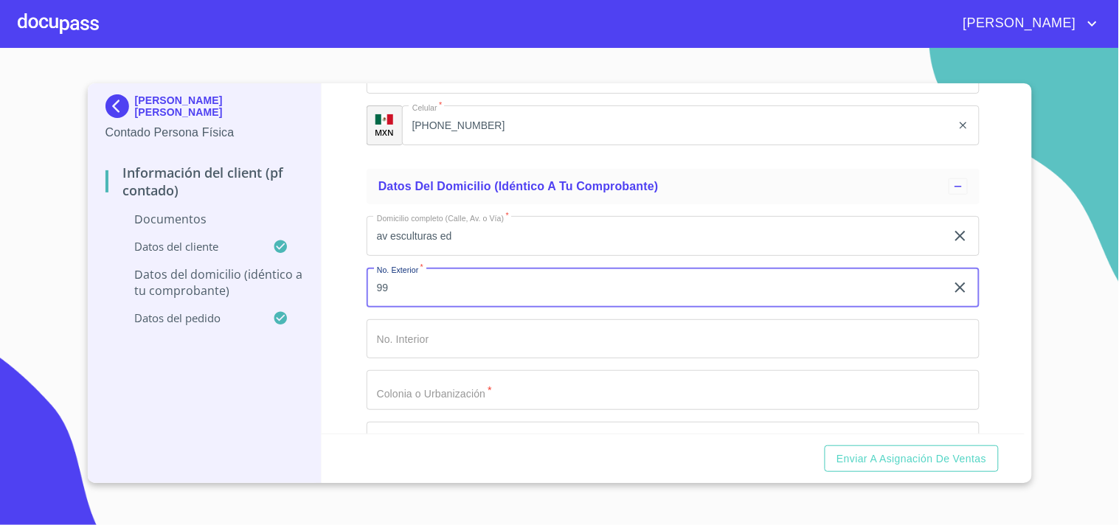
type input "99"
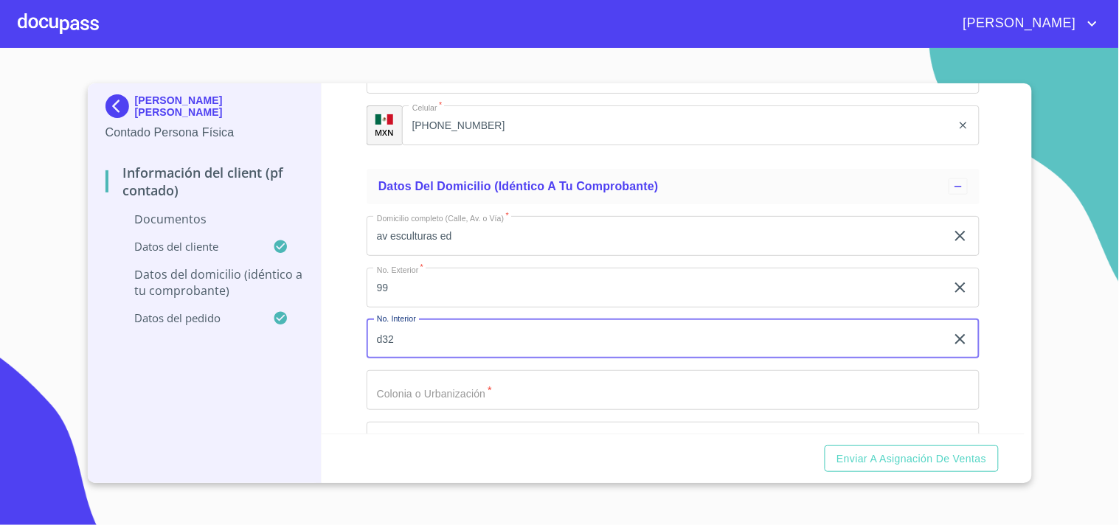
type input "d32"
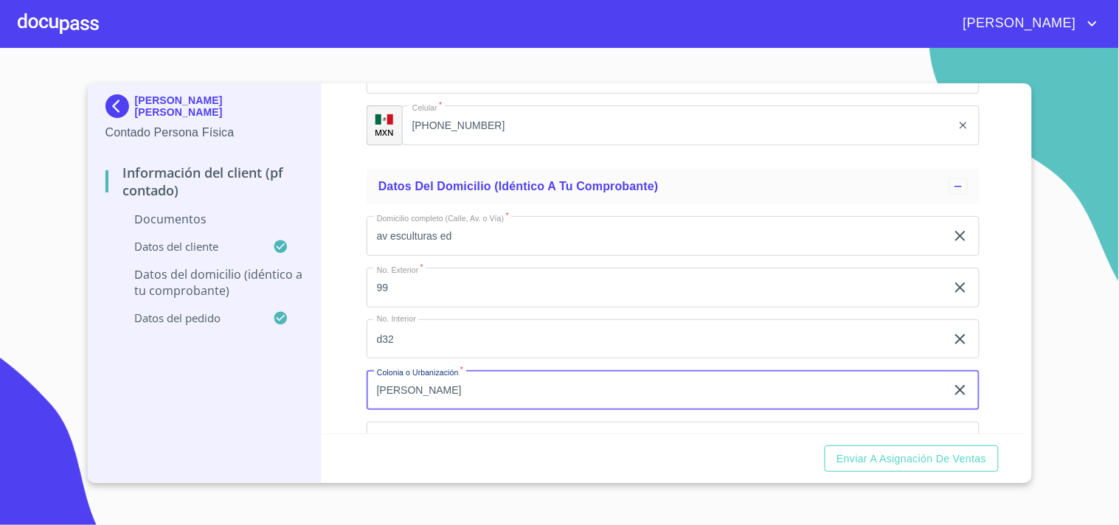
type input "[PERSON_NAME]"
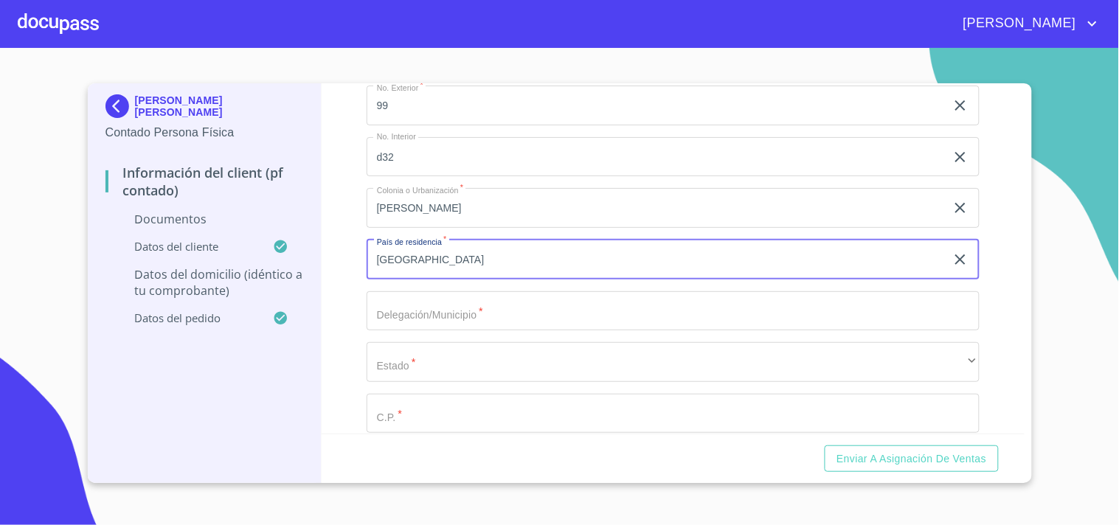
scroll to position [1994, 0]
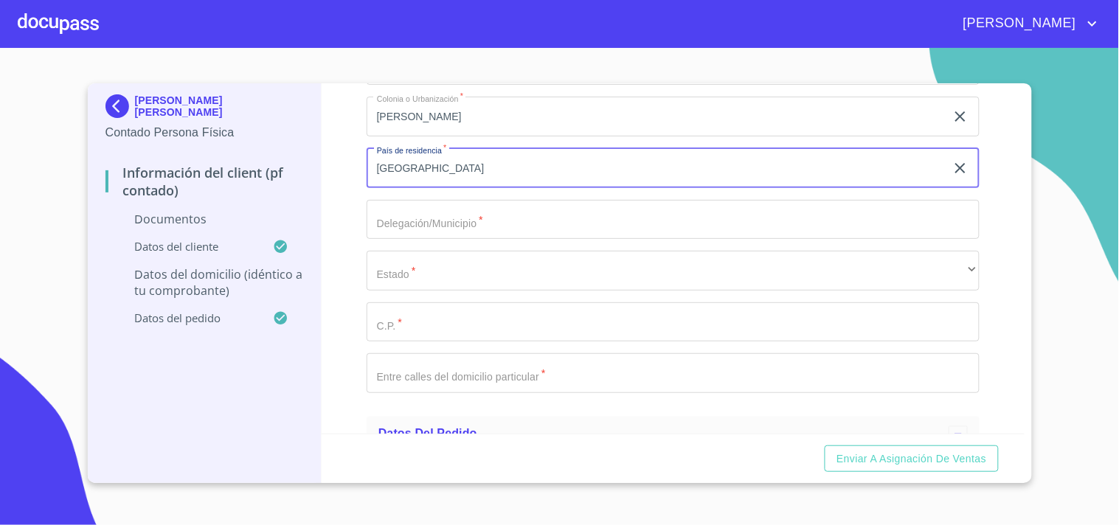
type input "[GEOGRAPHIC_DATA]"
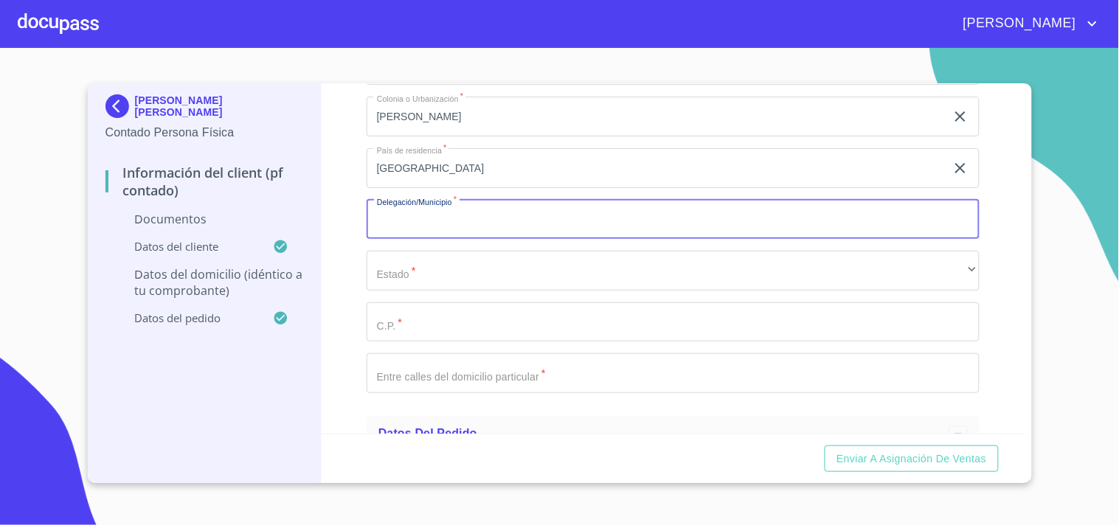
click at [392, 202] on input "Documento de identificación.   *" at bounding box center [673, 220] width 613 height 40
type input "u"
type input "[GEOGRAPHIC_DATA]"
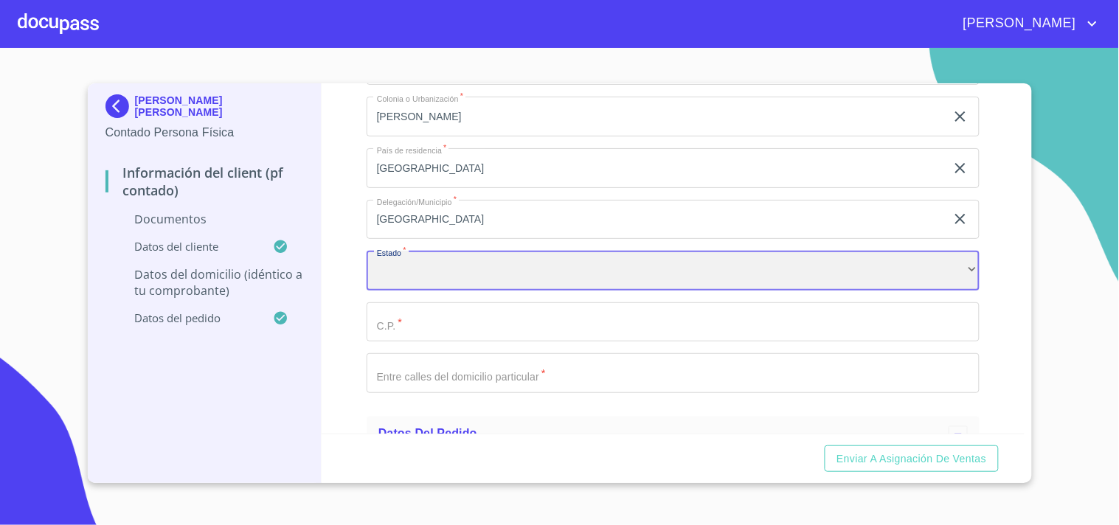
click at [409, 256] on div "​" at bounding box center [673, 271] width 613 height 40
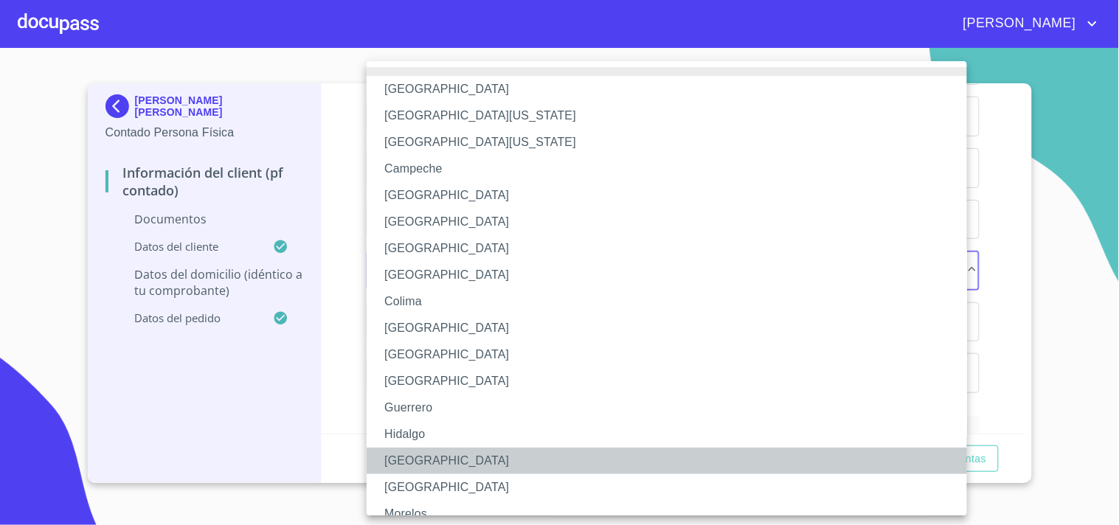
click at [419, 452] on li "[GEOGRAPHIC_DATA]" at bounding box center [673, 461] width 613 height 27
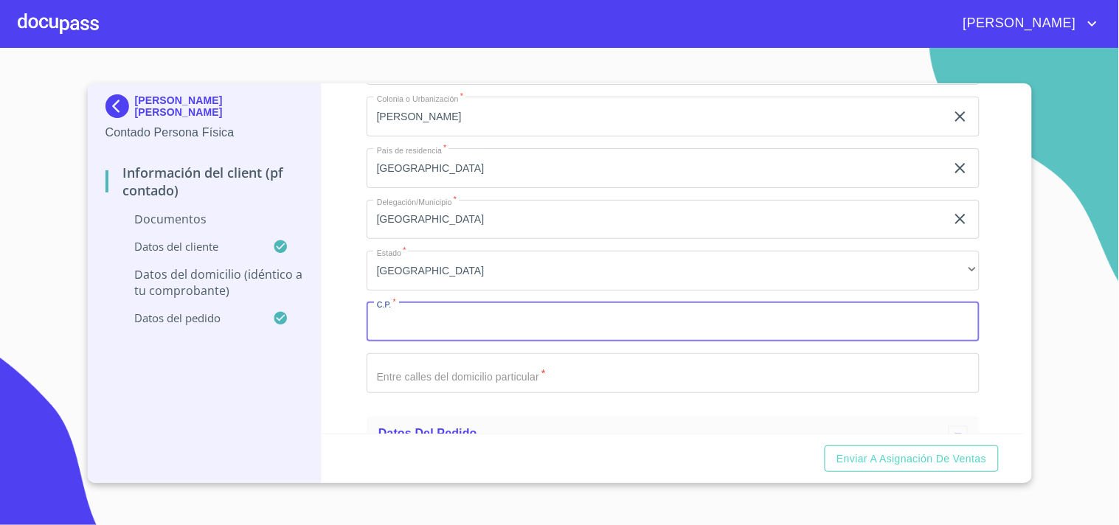
click at [415, 333] on input "Documento de identificación.   *" at bounding box center [673, 322] width 613 height 40
type input "44990"
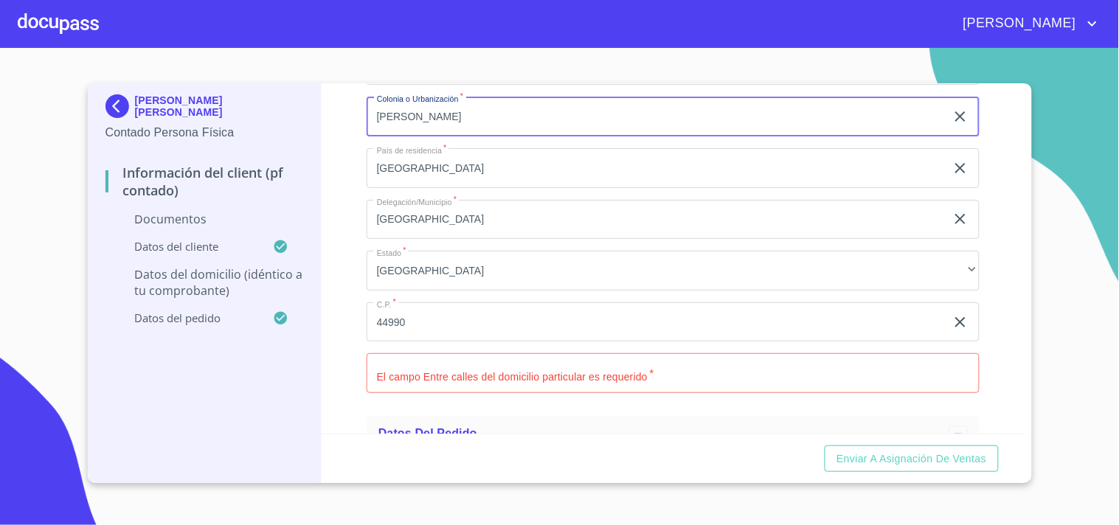
drag, startPoint x: 480, startPoint y: 118, endPoint x: 259, endPoint y: 140, distance: 222.4
click at [259, 140] on div "[PERSON_NAME] [PERSON_NAME] Contado Persona Física Información del Client (PF c…" at bounding box center [556, 283] width 937 height 400
click at [419, 367] on input "Documento de identificación.   *" at bounding box center [673, 373] width 613 height 40
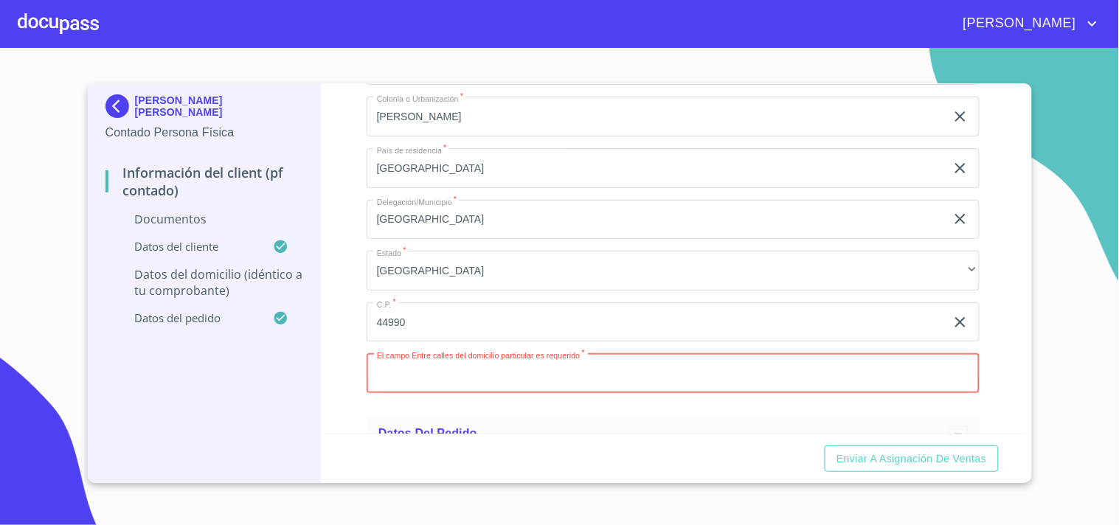
paste input "[PERSON_NAME]"
type input "[PERSON_NAME]"
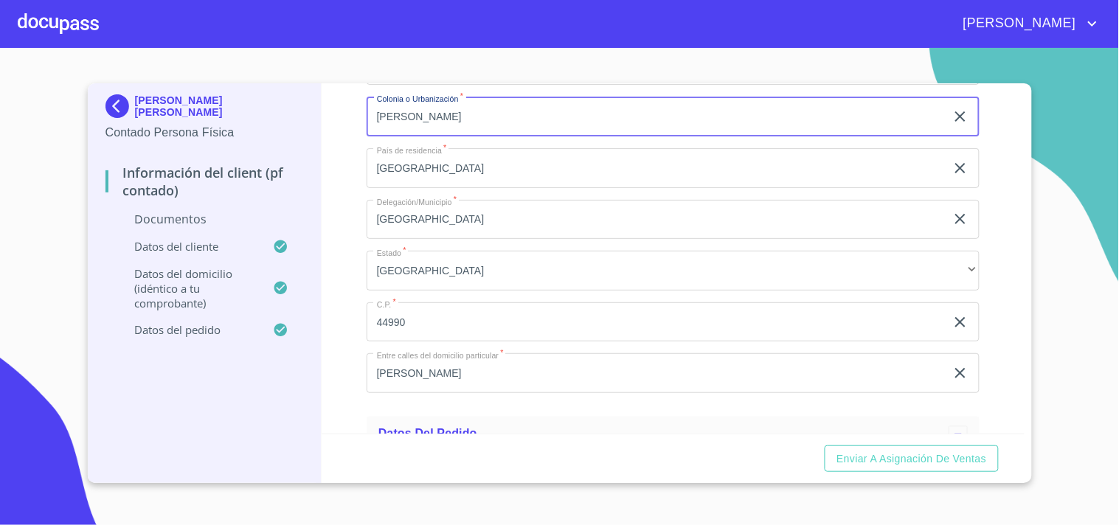
drag, startPoint x: 453, startPoint y: 114, endPoint x: 299, endPoint y: 115, distance: 153.4
click at [299, 115] on div "[PERSON_NAME] [PERSON_NAME] Contado Persona Física Información del Client (PF c…" at bounding box center [556, 283] width 937 height 400
type input "miravalle"
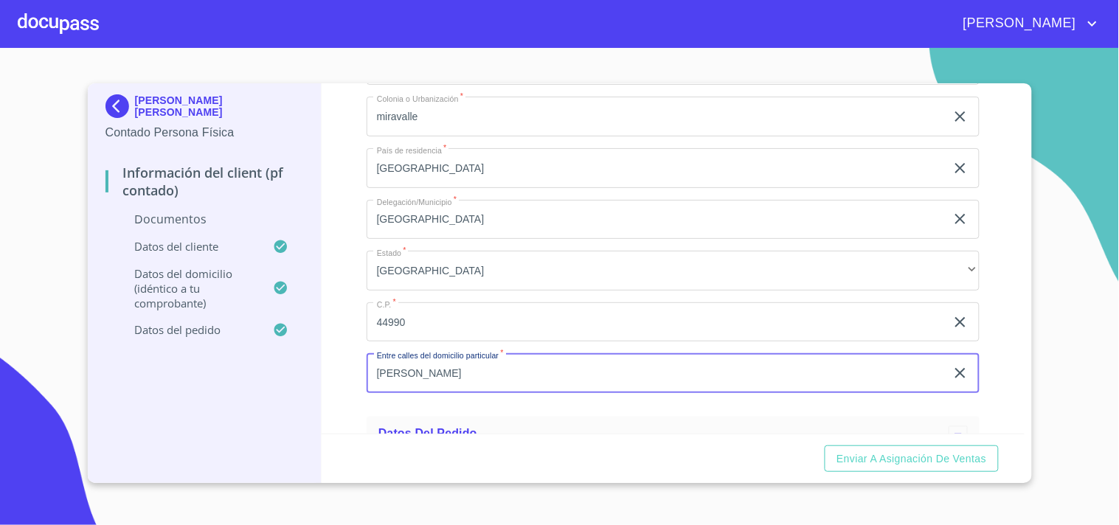
click at [452, 380] on input "[PERSON_NAME]" at bounding box center [656, 373] width 579 height 40
type input "[PERSON_NAME]"
click at [341, 374] on div "Información del Client (PF contado) Documentos Documento de identificación.   *…" at bounding box center [673, 258] width 703 height 350
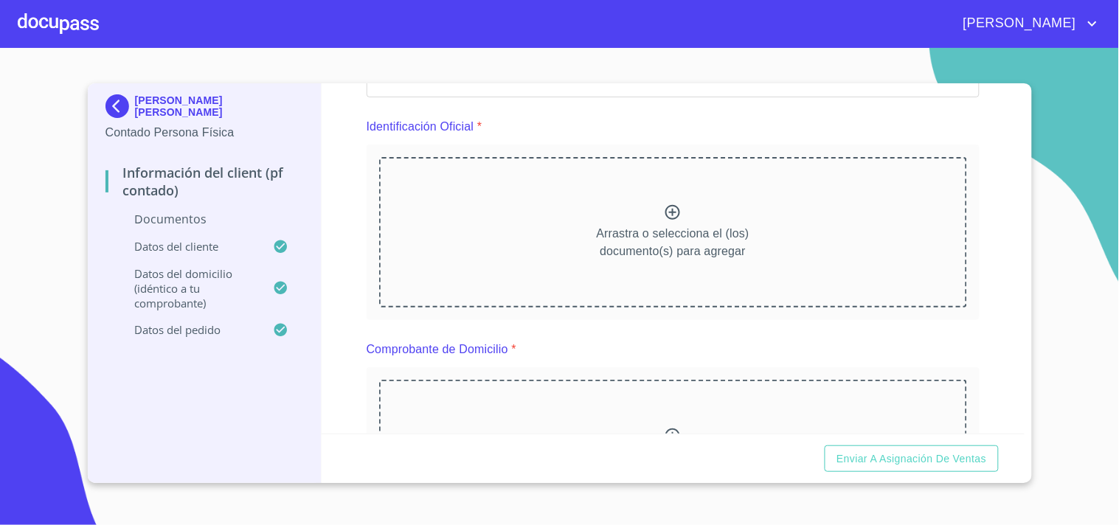
scroll to position [327, 0]
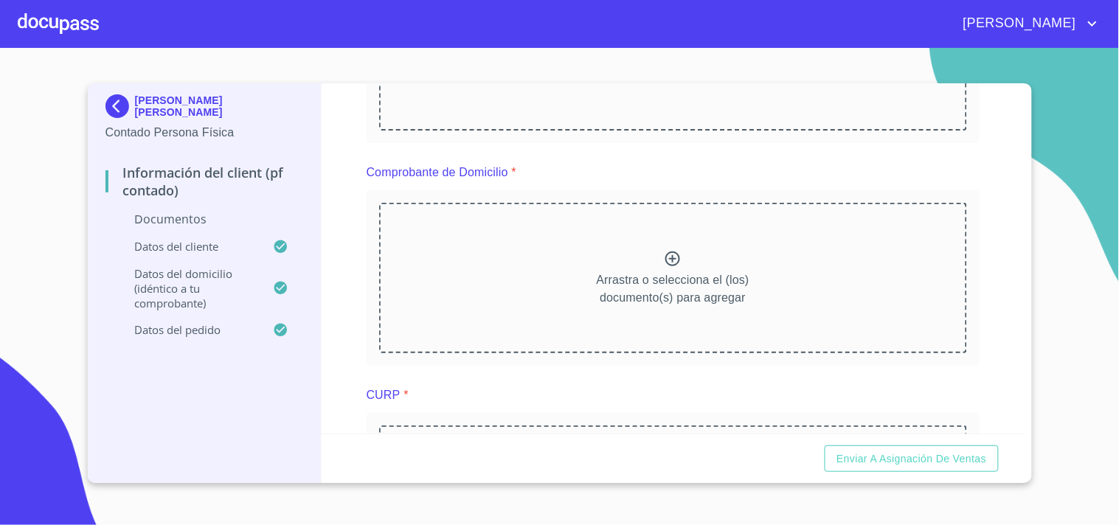
click at [561, 122] on div "Arrastra o selecciona el (los) documento(s) para agregar" at bounding box center [673, 55] width 588 height 150
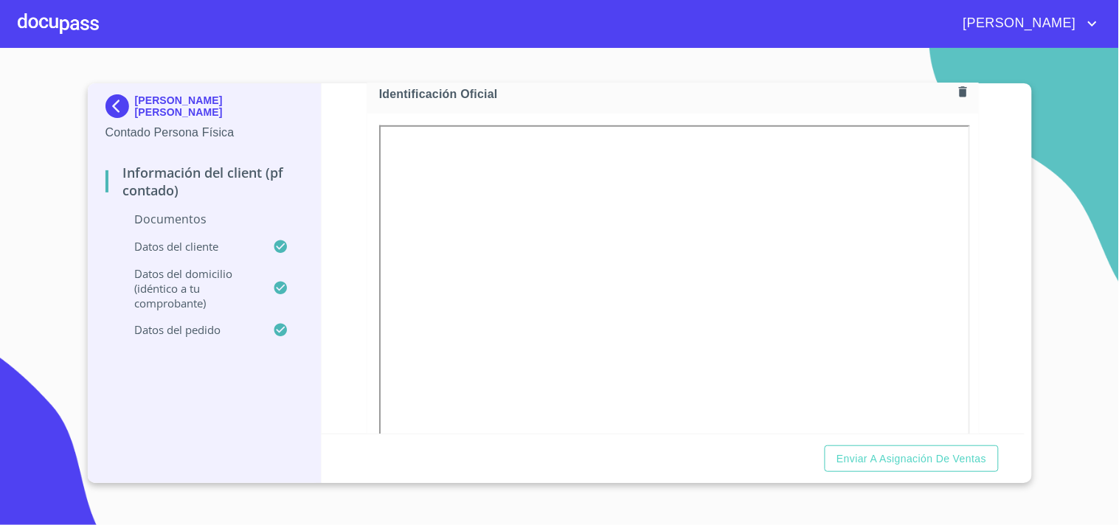
scroll to position [82, 0]
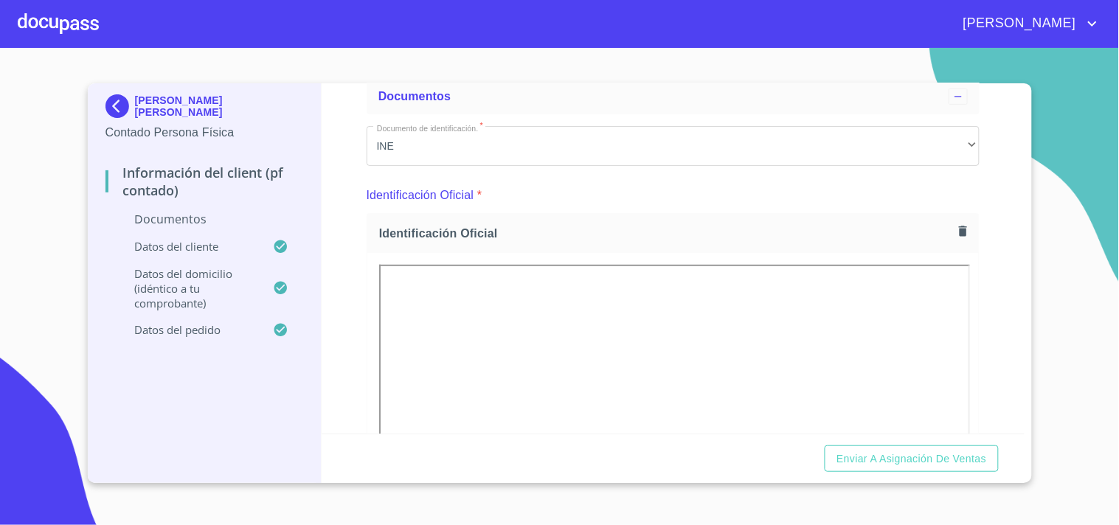
click at [957, 241] on div "Identificación Oficial" at bounding box center [672, 233] width 611 height 39
click at [959, 229] on icon "button" at bounding box center [963, 231] width 8 height 10
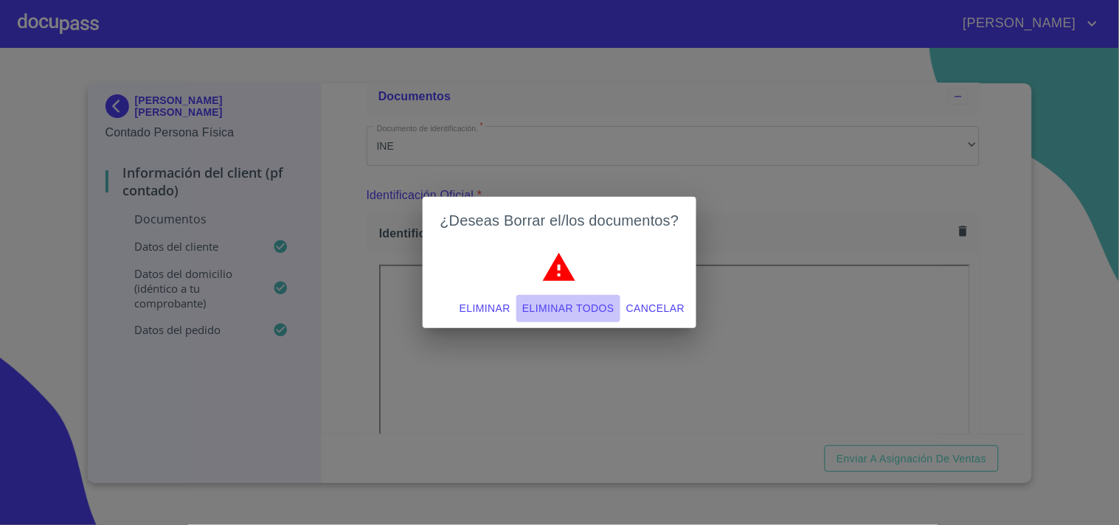
click at [591, 315] on span "Eliminar todos" at bounding box center [568, 308] width 92 height 18
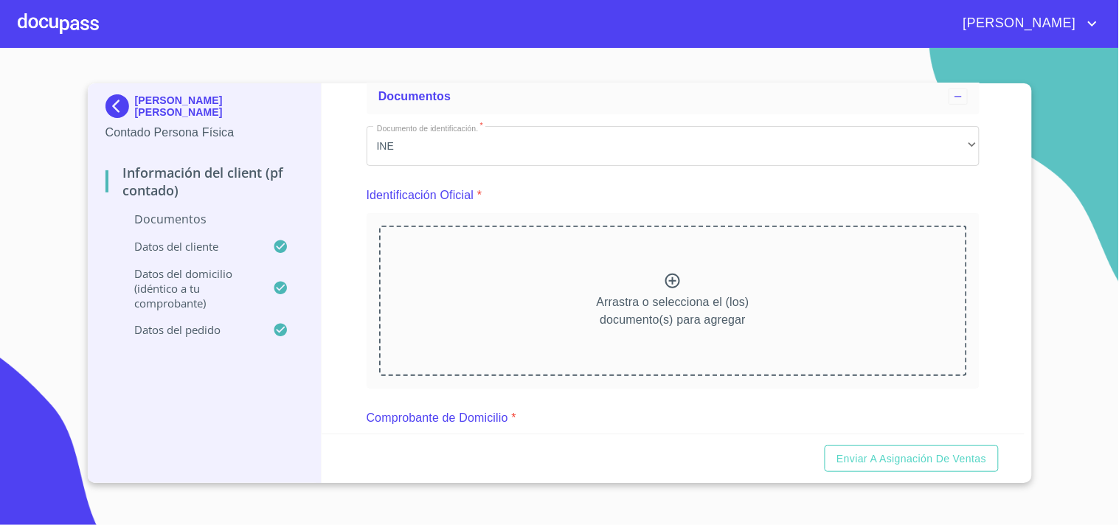
click at [583, 314] on div "Arrastra o selecciona el (los) documento(s) para agregar" at bounding box center [673, 301] width 588 height 150
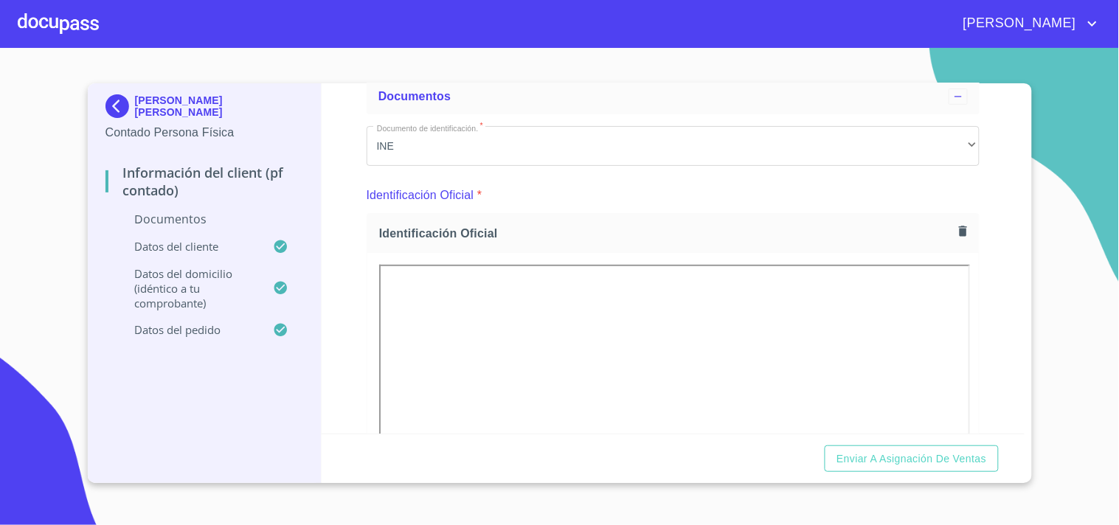
click at [338, 270] on div "Información del Client (PF contado) Documentos Documento de identificación.   *…" at bounding box center [673, 258] width 703 height 350
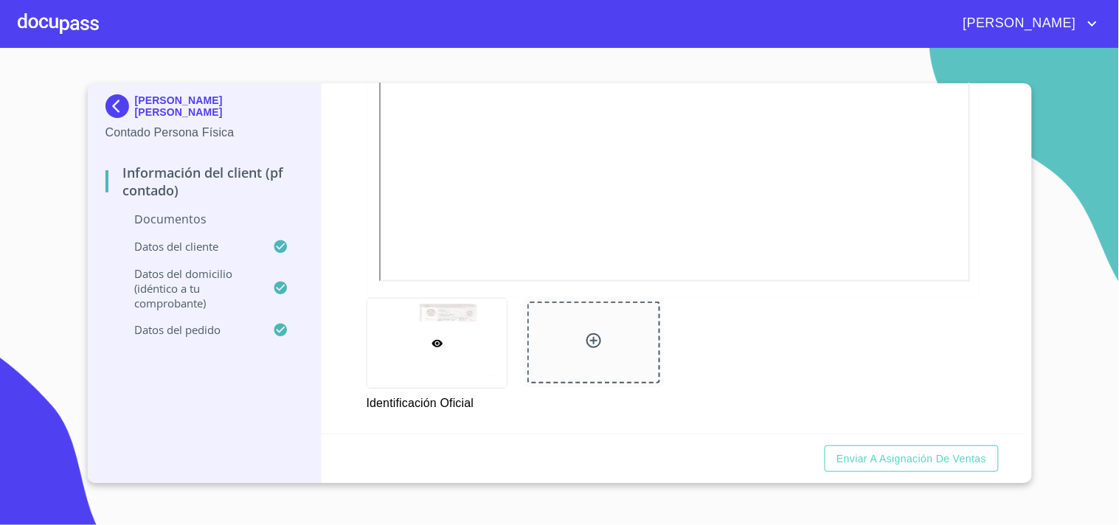
scroll to position [655, 0]
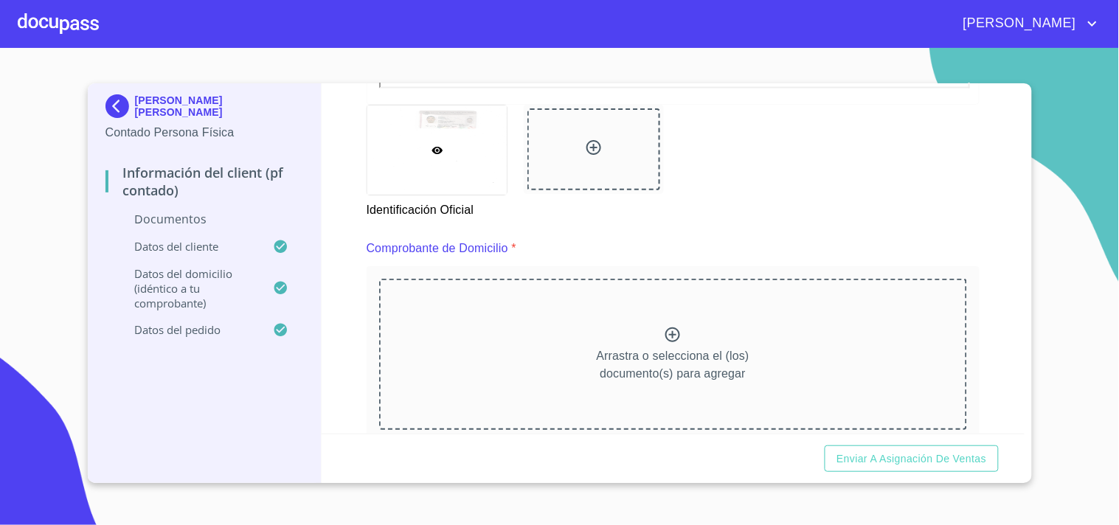
click at [569, 378] on div "Arrastra o selecciona el (los) documento(s) para agregar" at bounding box center [673, 354] width 588 height 150
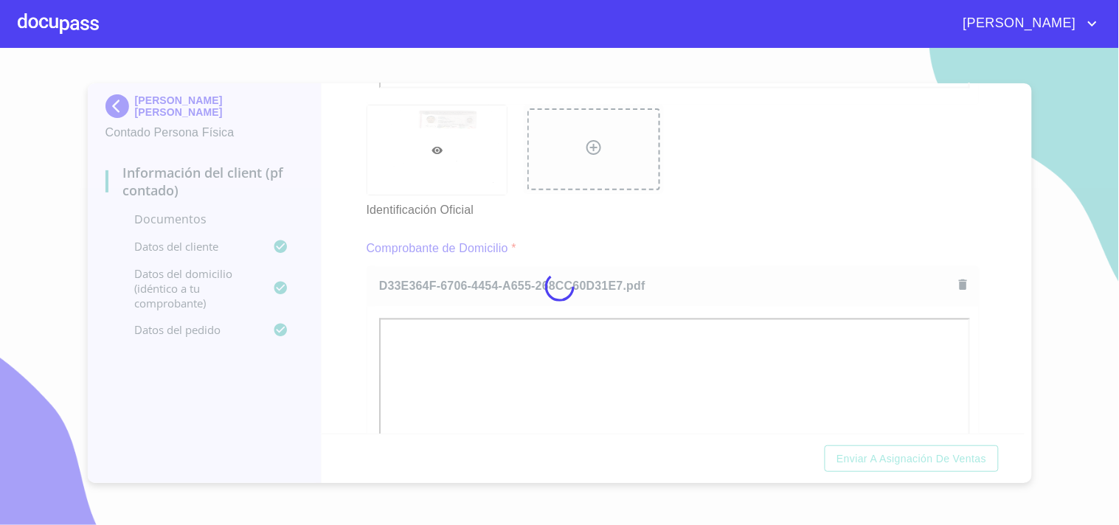
click at [355, 274] on div at bounding box center [559, 286] width 1119 height 477
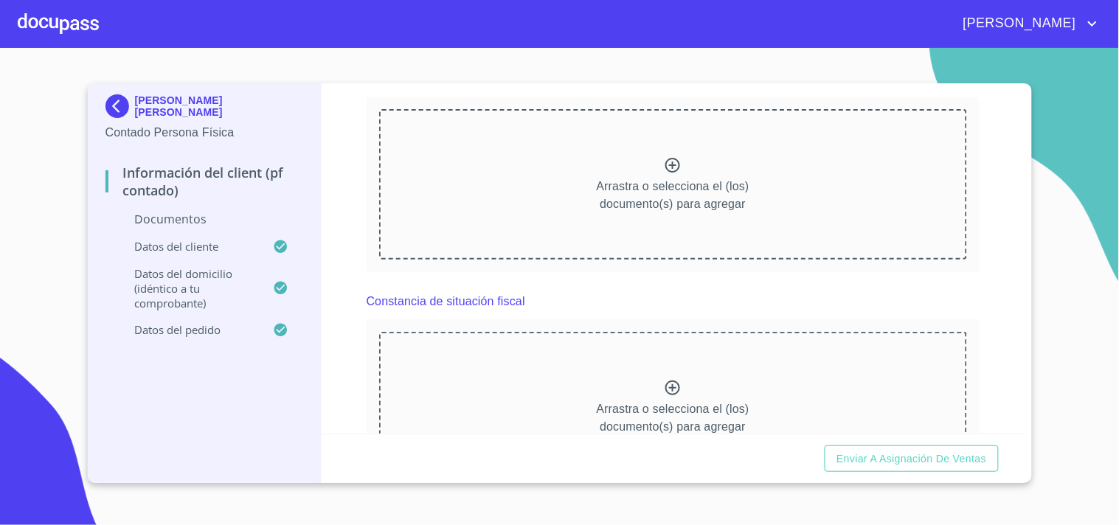
scroll to position [1557, 0]
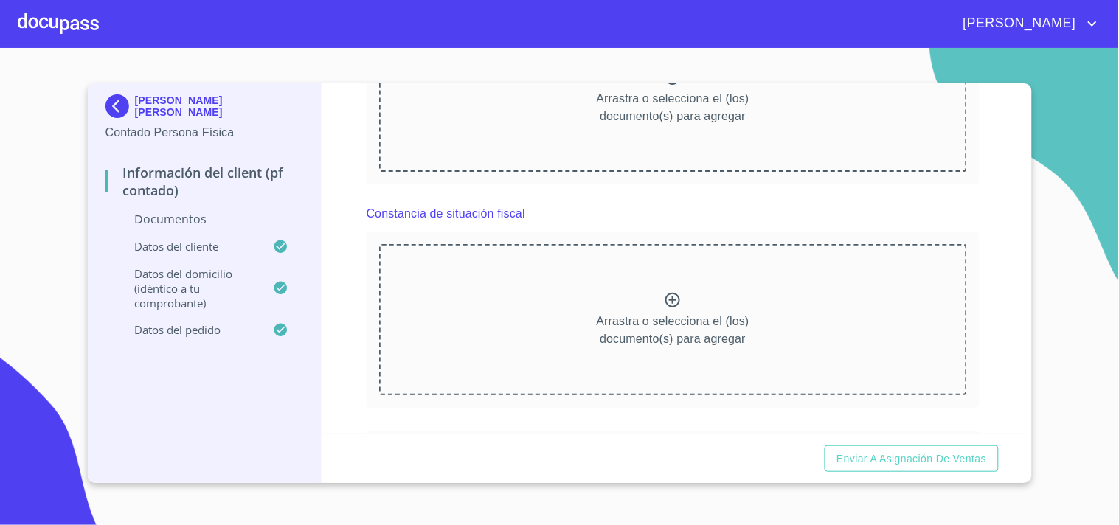
click at [569, 335] on div "Arrastra o selecciona el (los) documento(s) para agregar" at bounding box center [673, 319] width 588 height 150
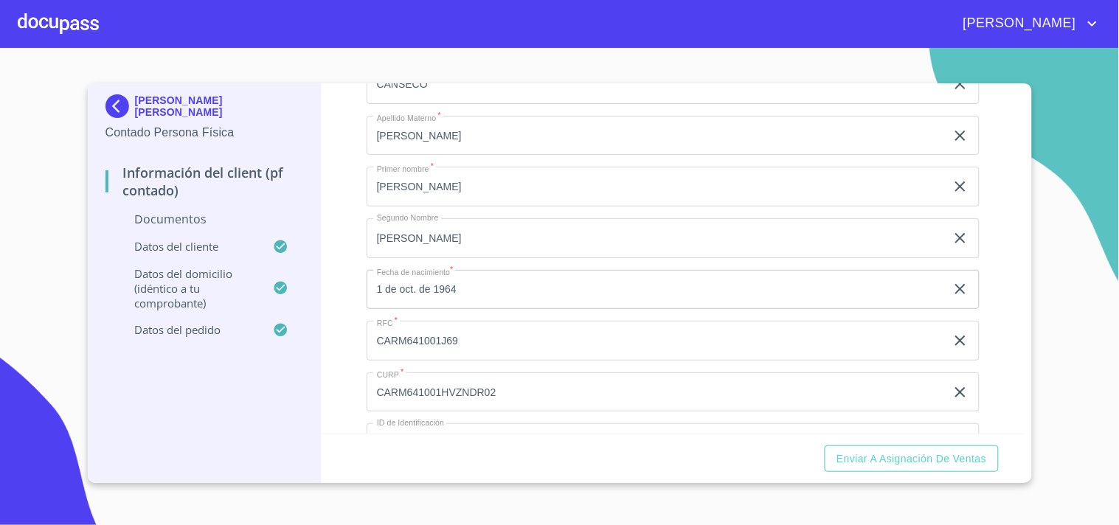
scroll to position [2540, 0]
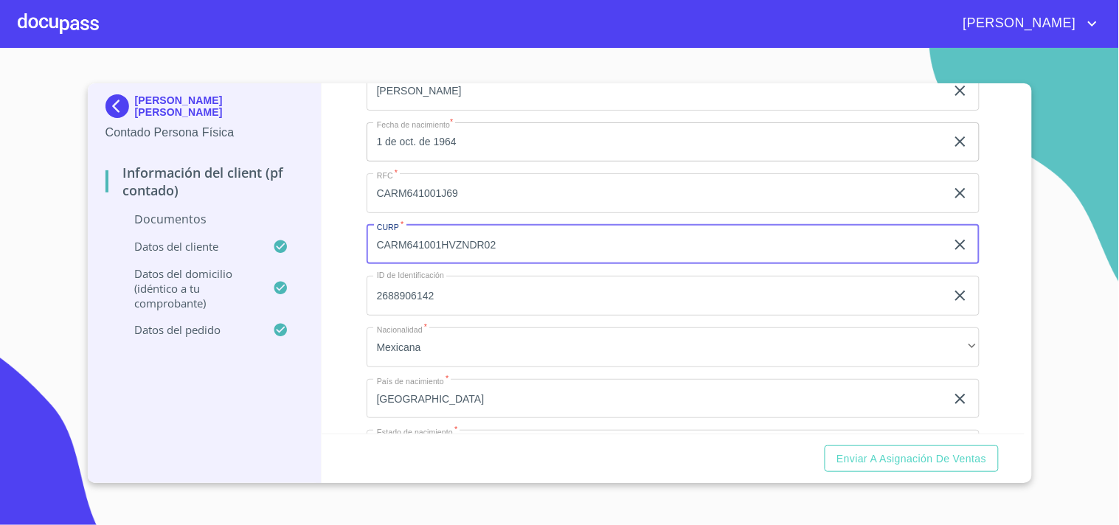
drag, startPoint x: 534, startPoint y: 242, endPoint x: 268, endPoint y: 235, distance: 265.6
click at [268, 235] on div "[PERSON_NAME] [PERSON_NAME] Contado Persona Física Información del Client (PF c…" at bounding box center [556, 283] width 937 height 400
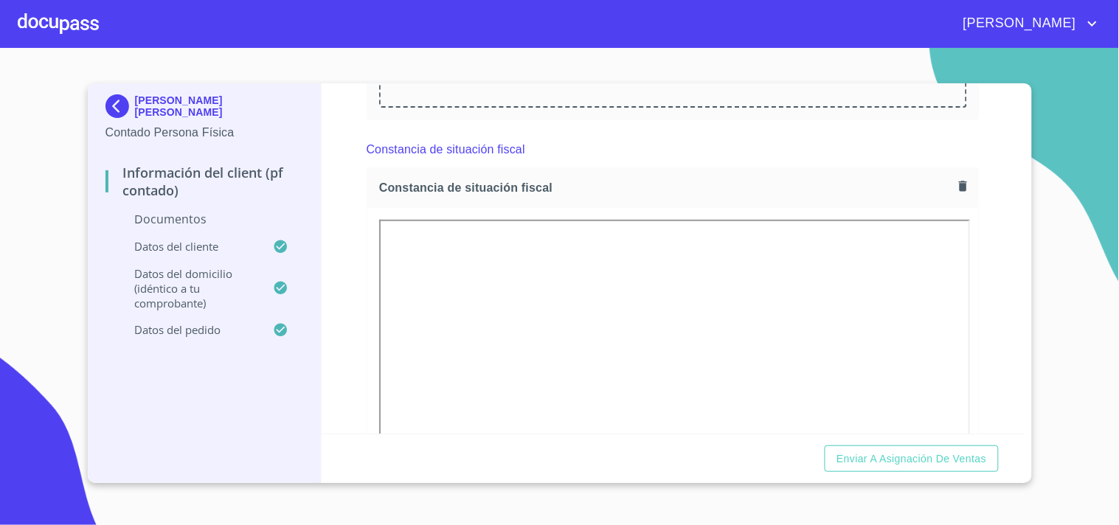
scroll to position [1557, 0]
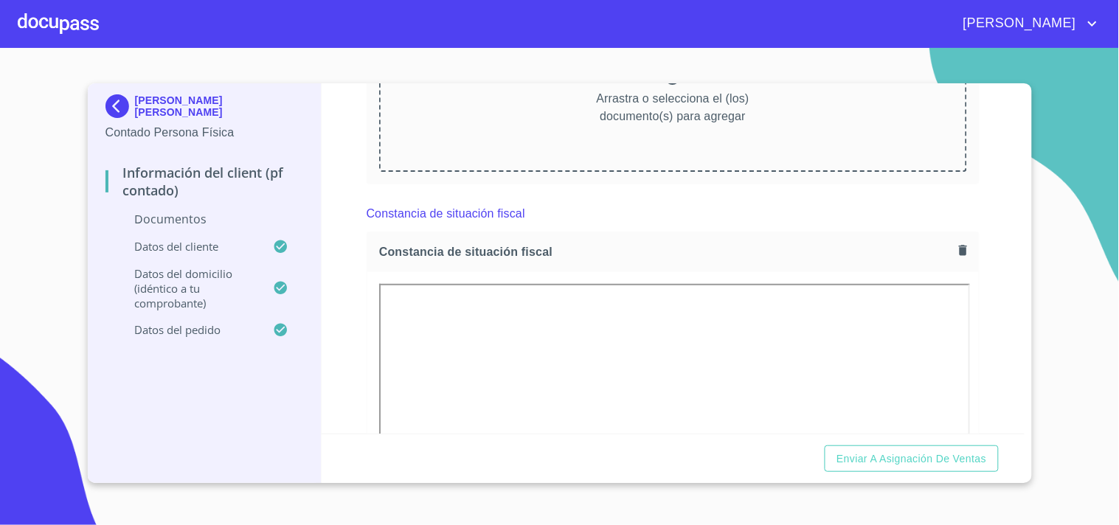
click at [593, 136] on div "Arrastra o selecciona el (los) documento(s) para agregar" at bounding box center [673, 96] width 588 height 150
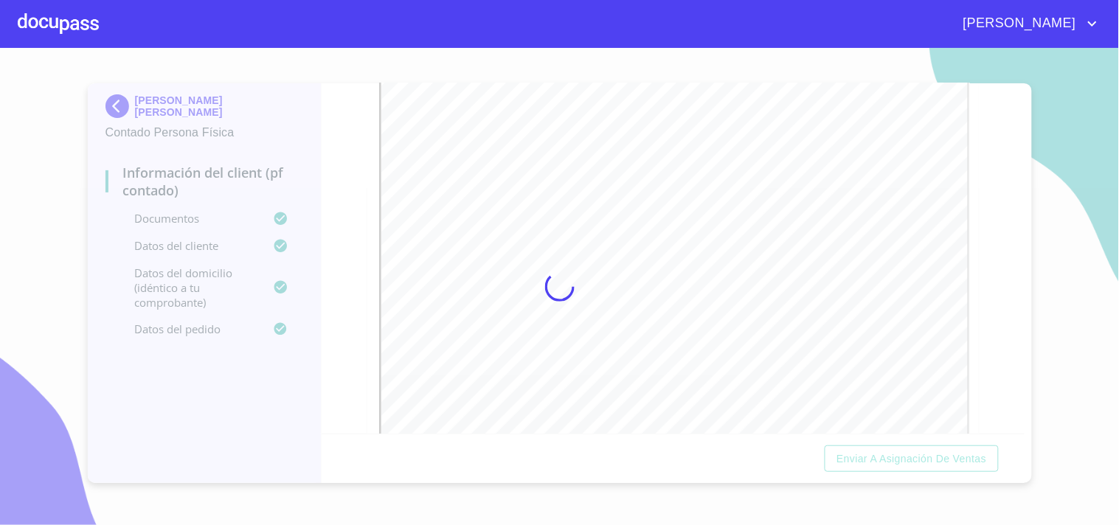
scroll to position [0, 0]
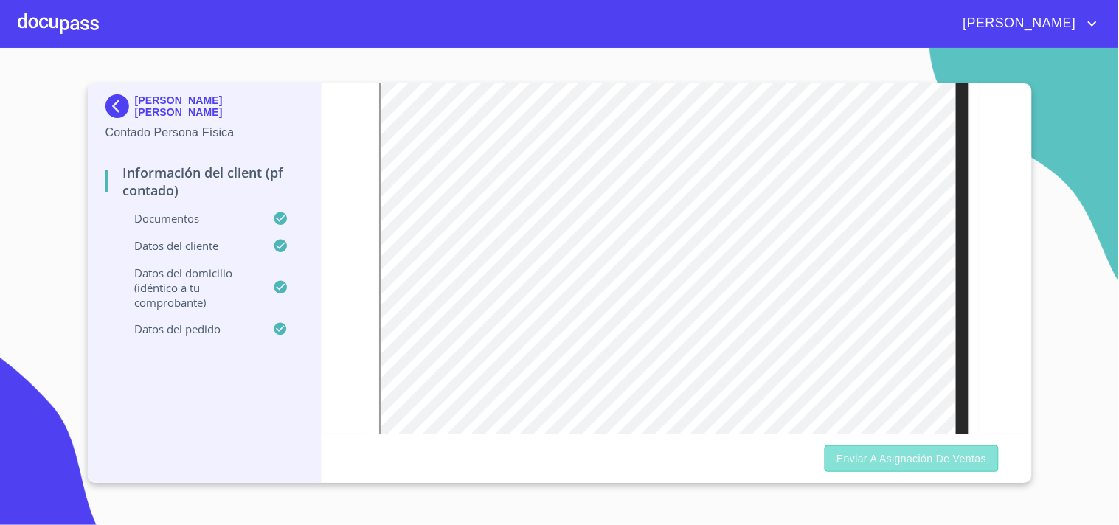
click at [918, 459] on span "Enviar a Asignación de Ventas" at bounding box center [911, 459] width 150 height 18
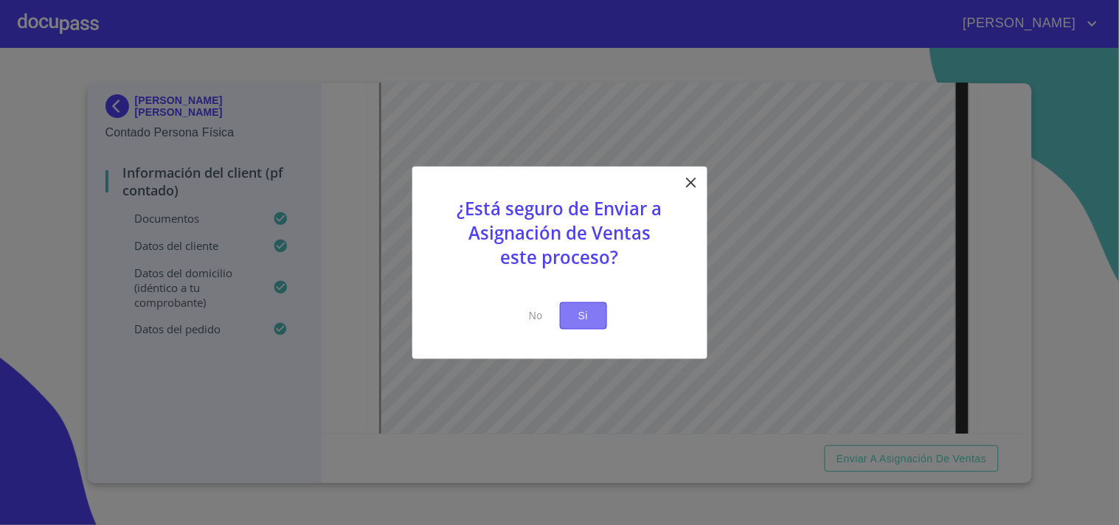
click at [568, 303] on button "Si" at bounding box center [583, 315] width 47 height 27
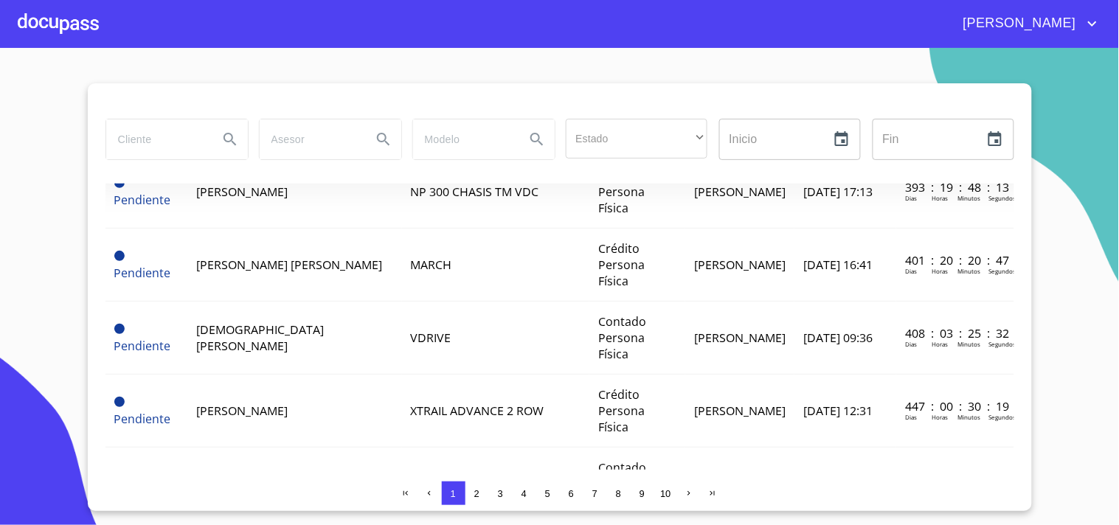
scroll to position [1176, 0]
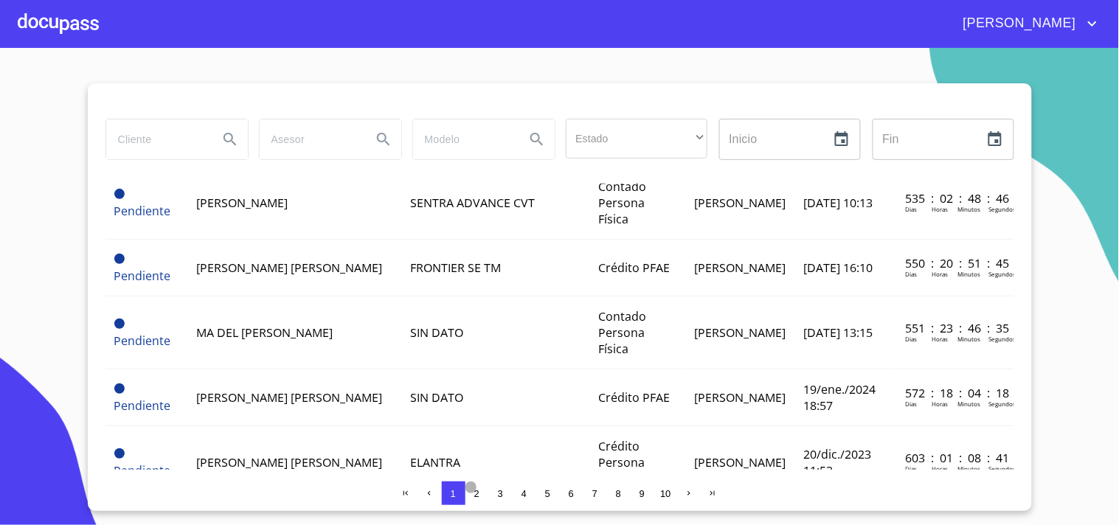
click at [471, 492] on span "2" at bounding box center [477, 494] width 12 height 12
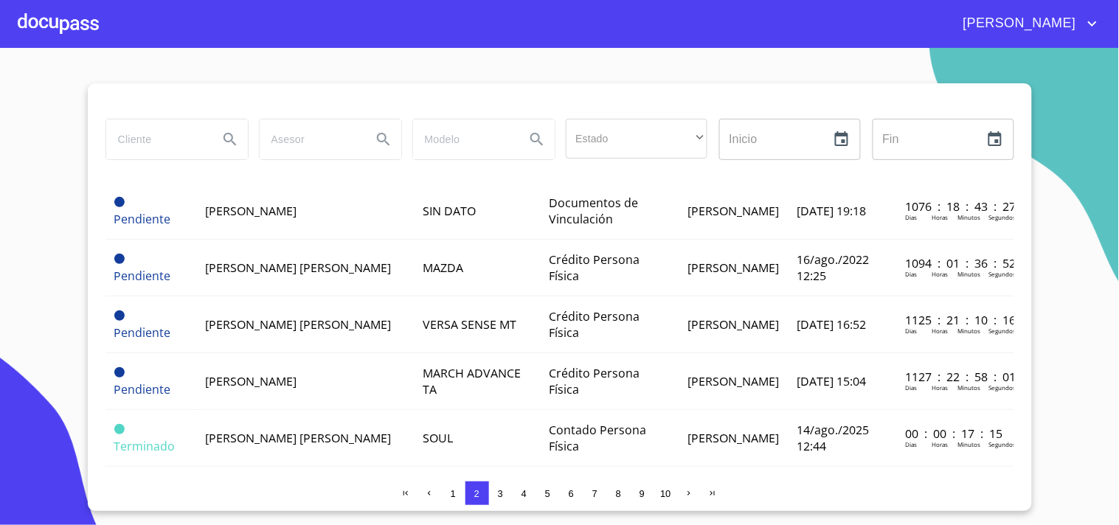
click at [499, 493] on span "3" at bounding box center [500, 493] width 5 height 11
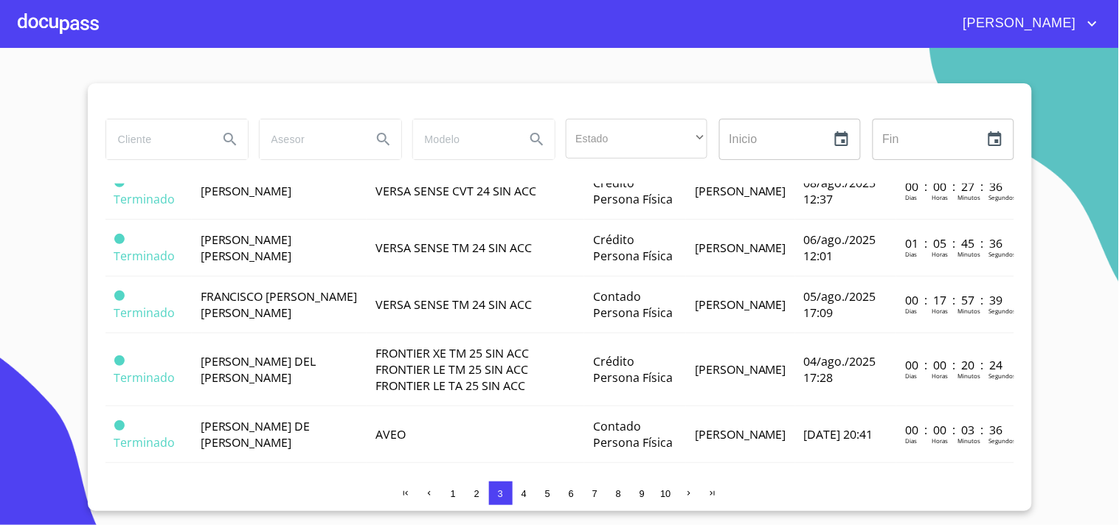
scroll to position [0, 0]
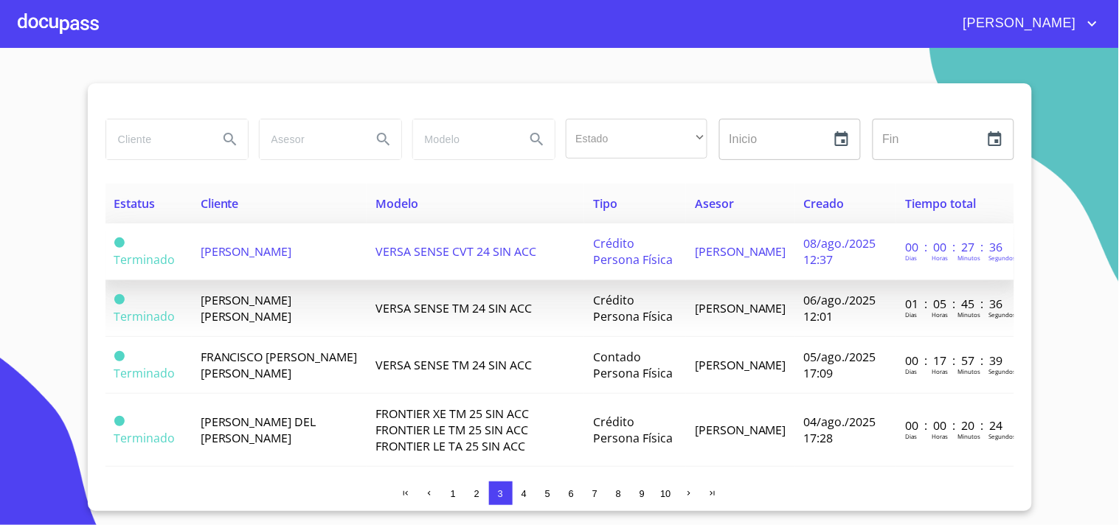
click at [386, 247] on span "VERSA SENSE CVT 24 SIN ACC" at bounding box center [455, 251] width 161 height 16
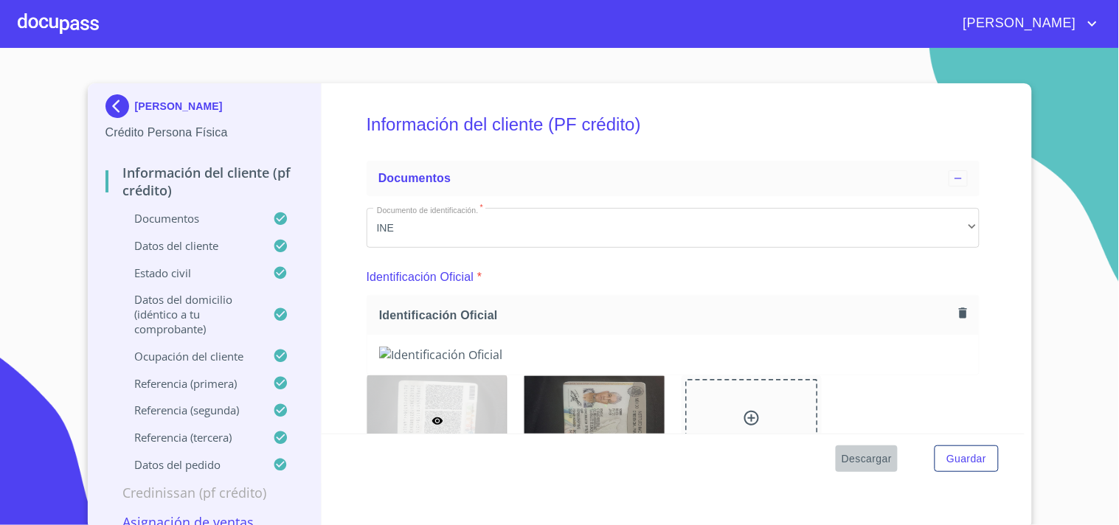
click at [862, 468] on button "Descargar" at bounding box center [867, 459] width 62 height 27
